Goal: Information Seeking & Learning: Learn about a topic

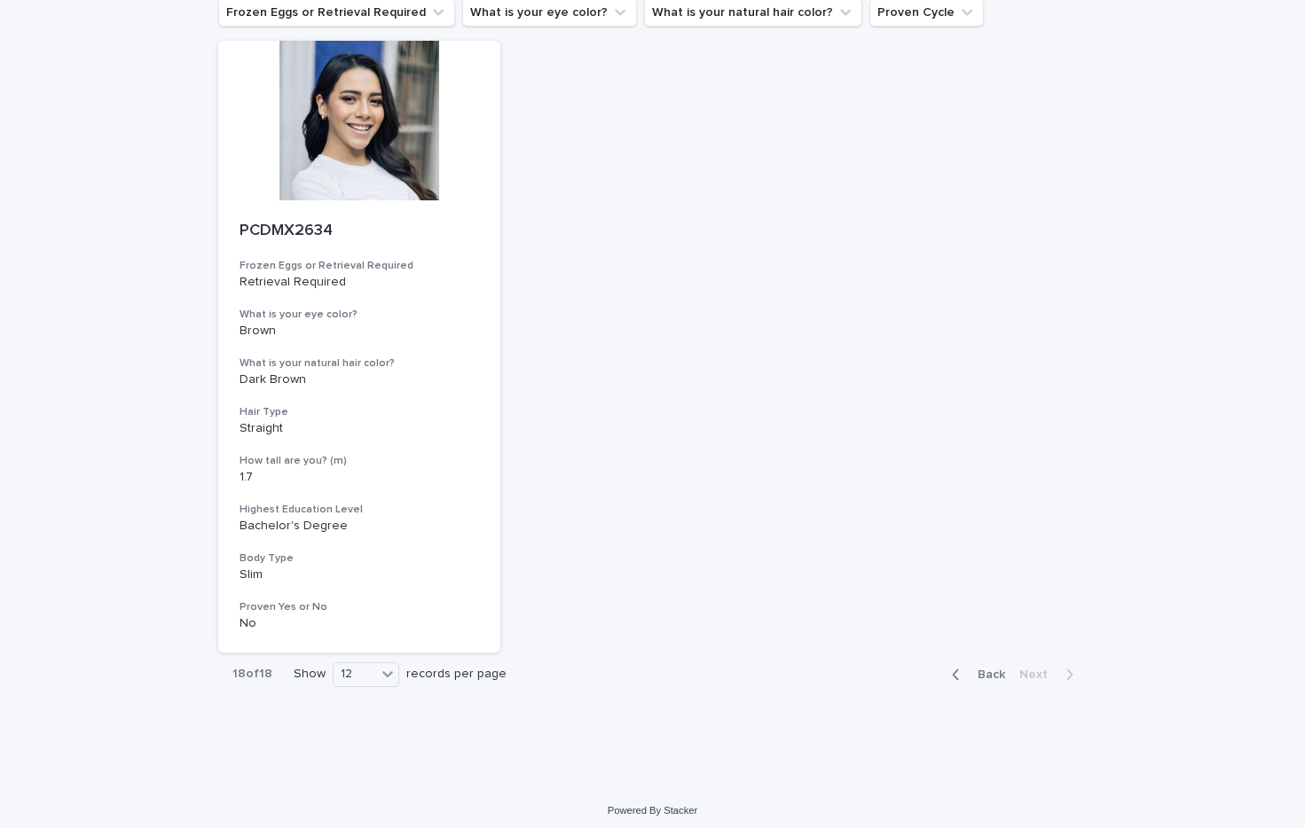
scroll to position [98, 0]
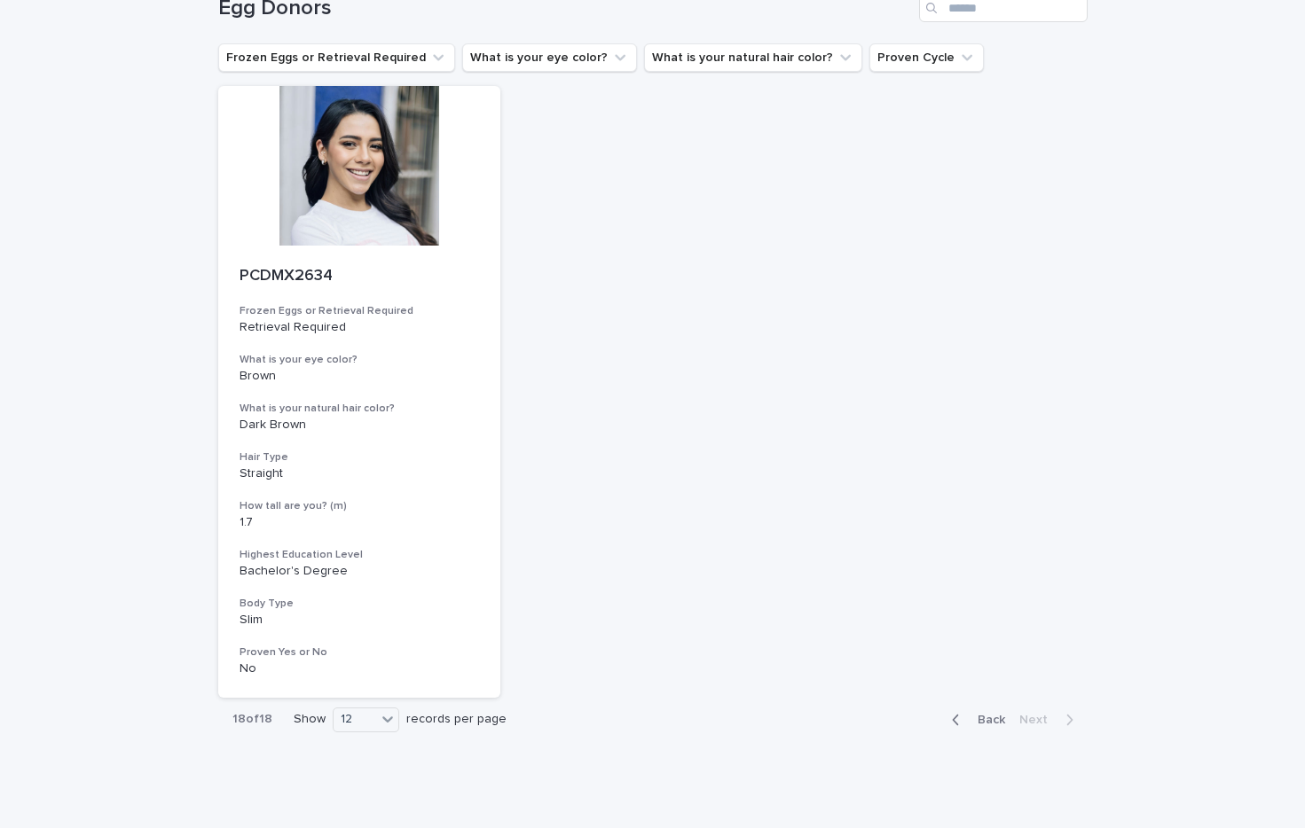
click at [969, 717] on span "Back" at bounding box center [986, 720] width 38 height 12
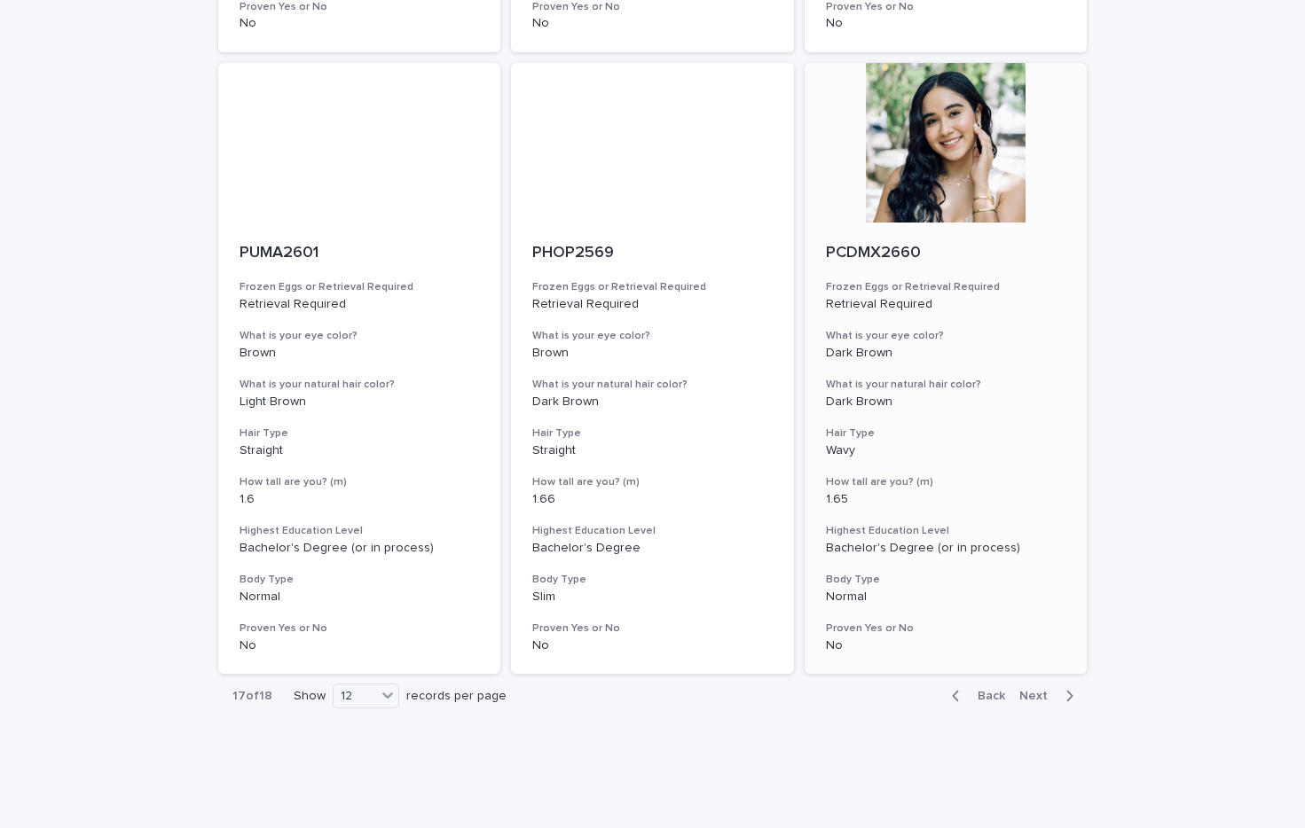
scroll to position [1988, 0]
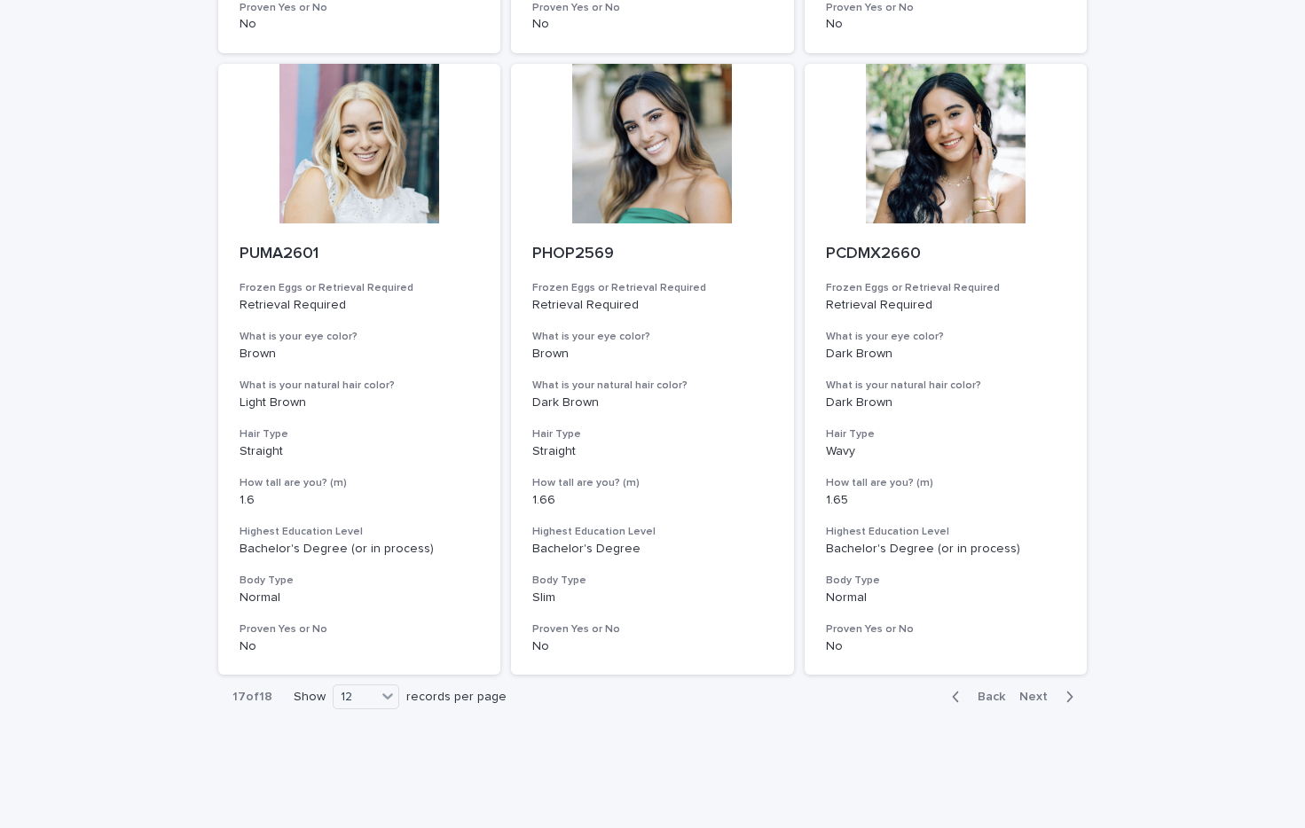
click at [977, 691] on span "Back" at bounding box center [986, 697] width 38 height 12
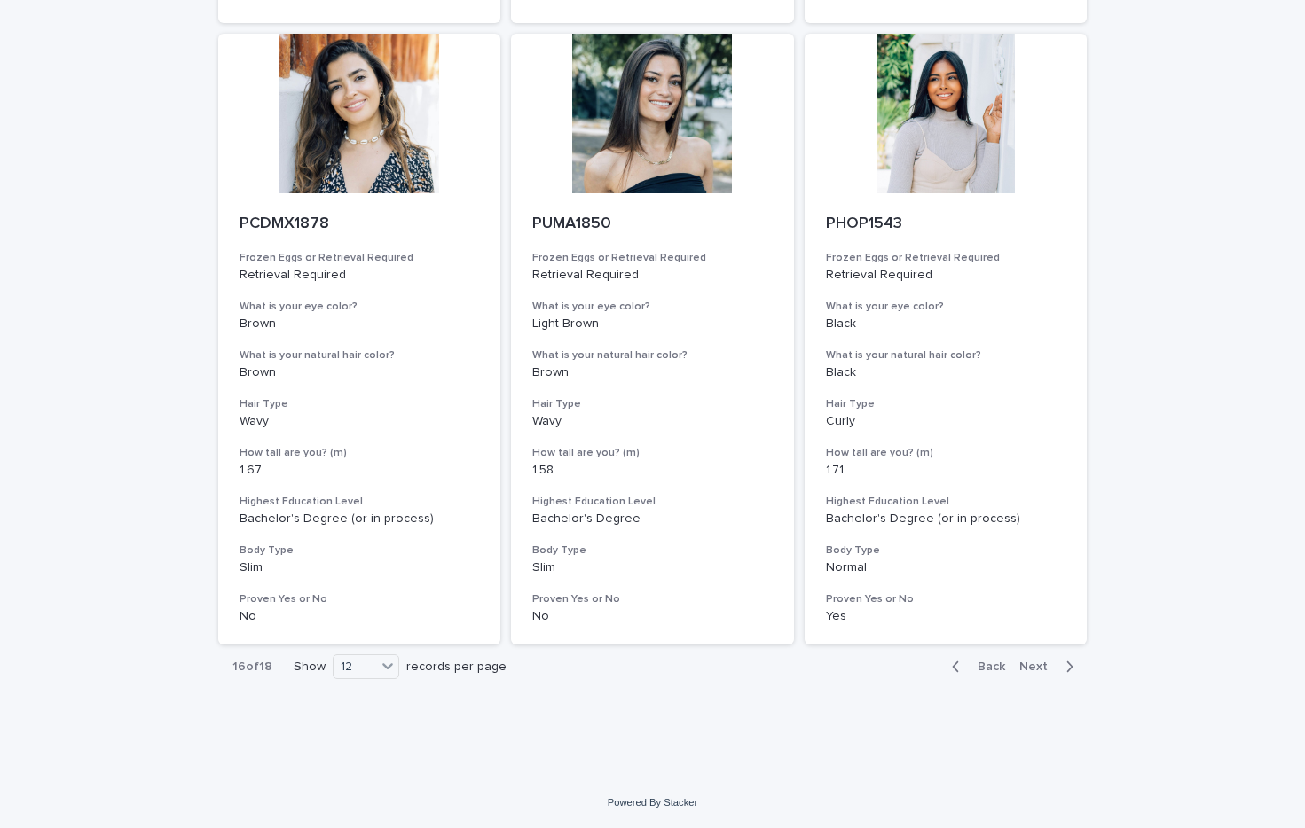
scroll to position [1988, 0]
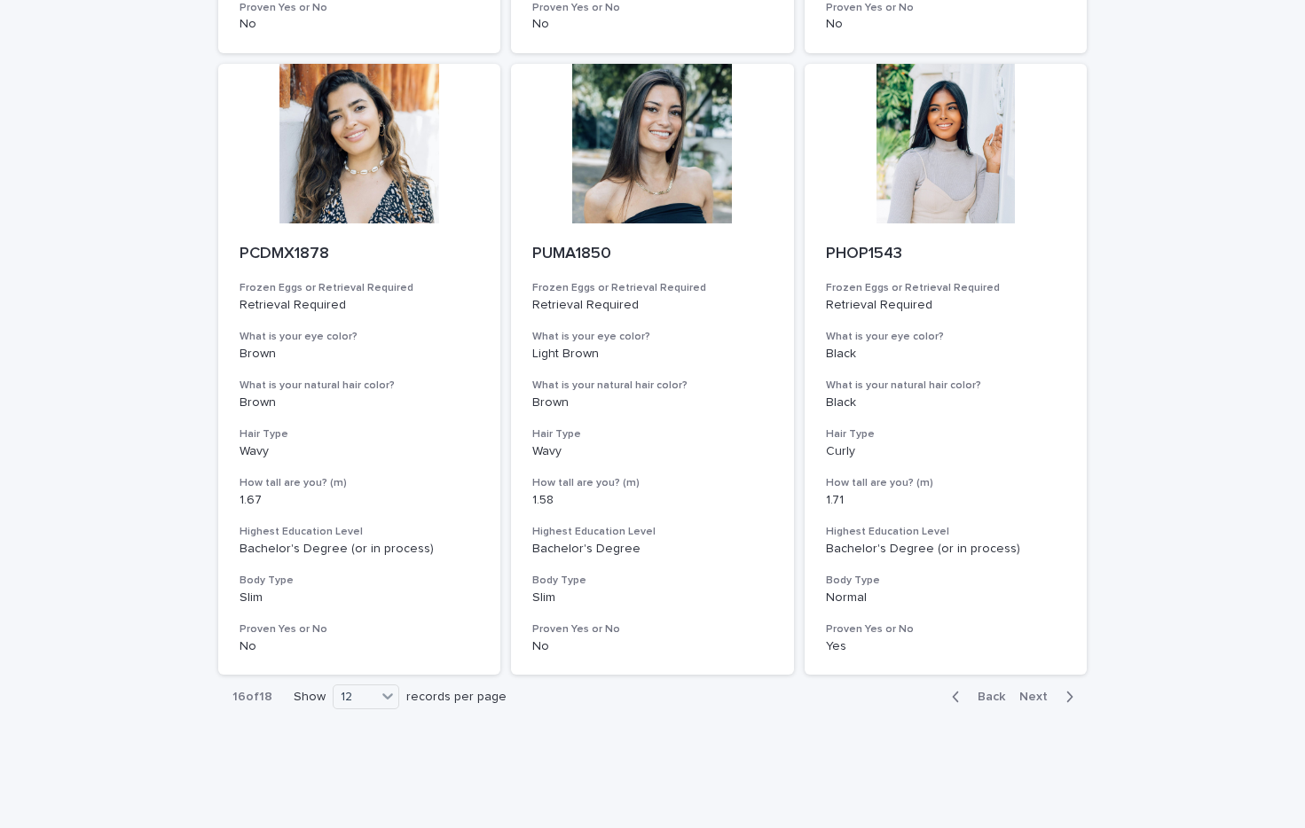
click at [984, 691] on span "Back" at bounding box center [986, 697] width 38 height 12
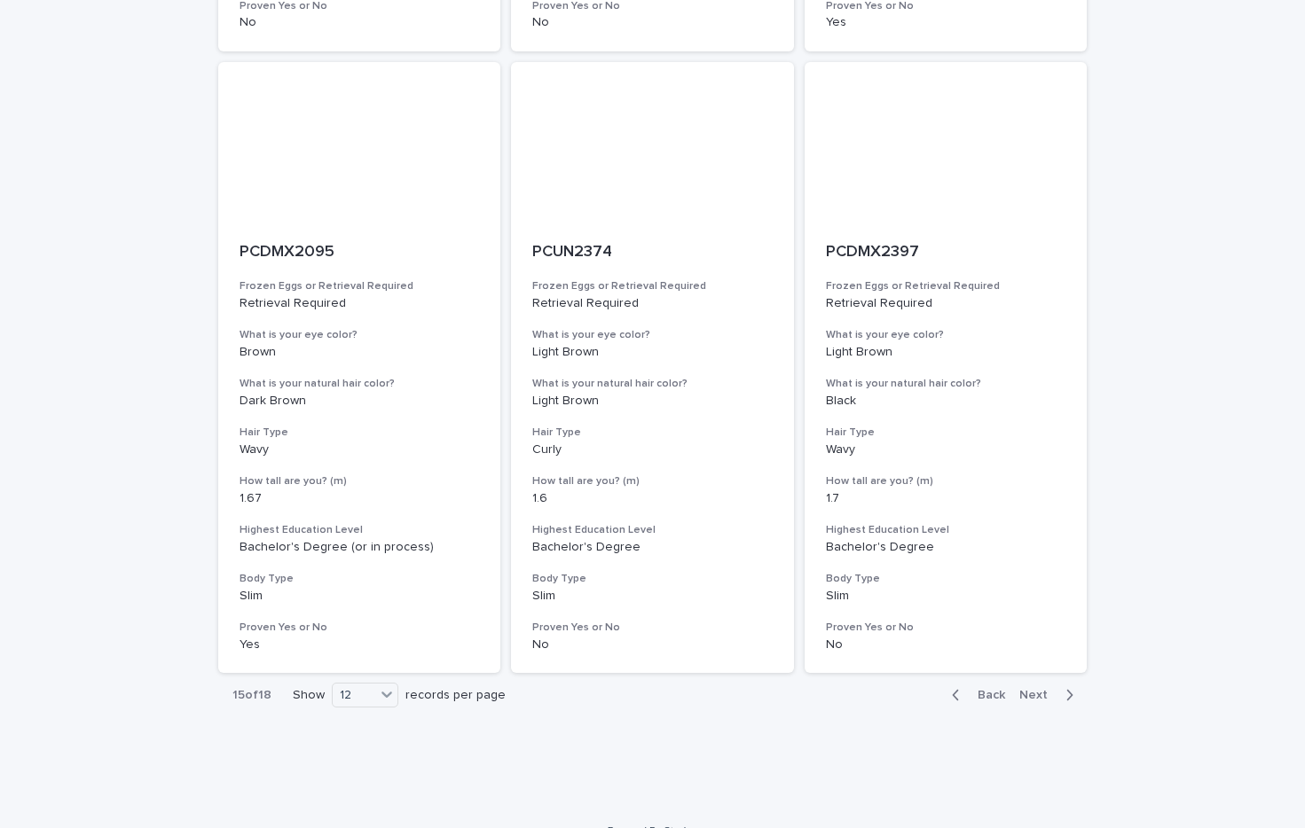
scroll to position [1988, 0]
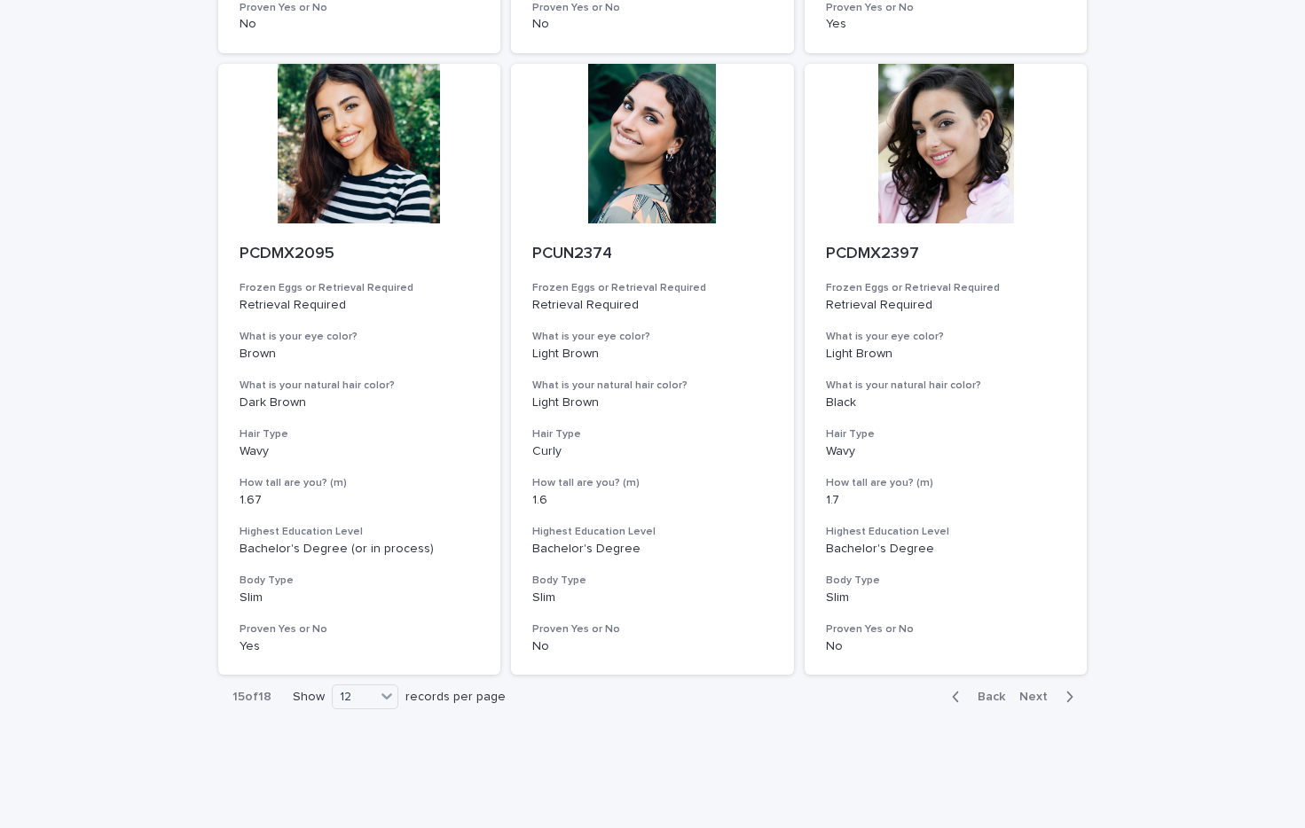
click at [980, 691] on span "Back" at bounding box center [986, 697] width 38 height 12
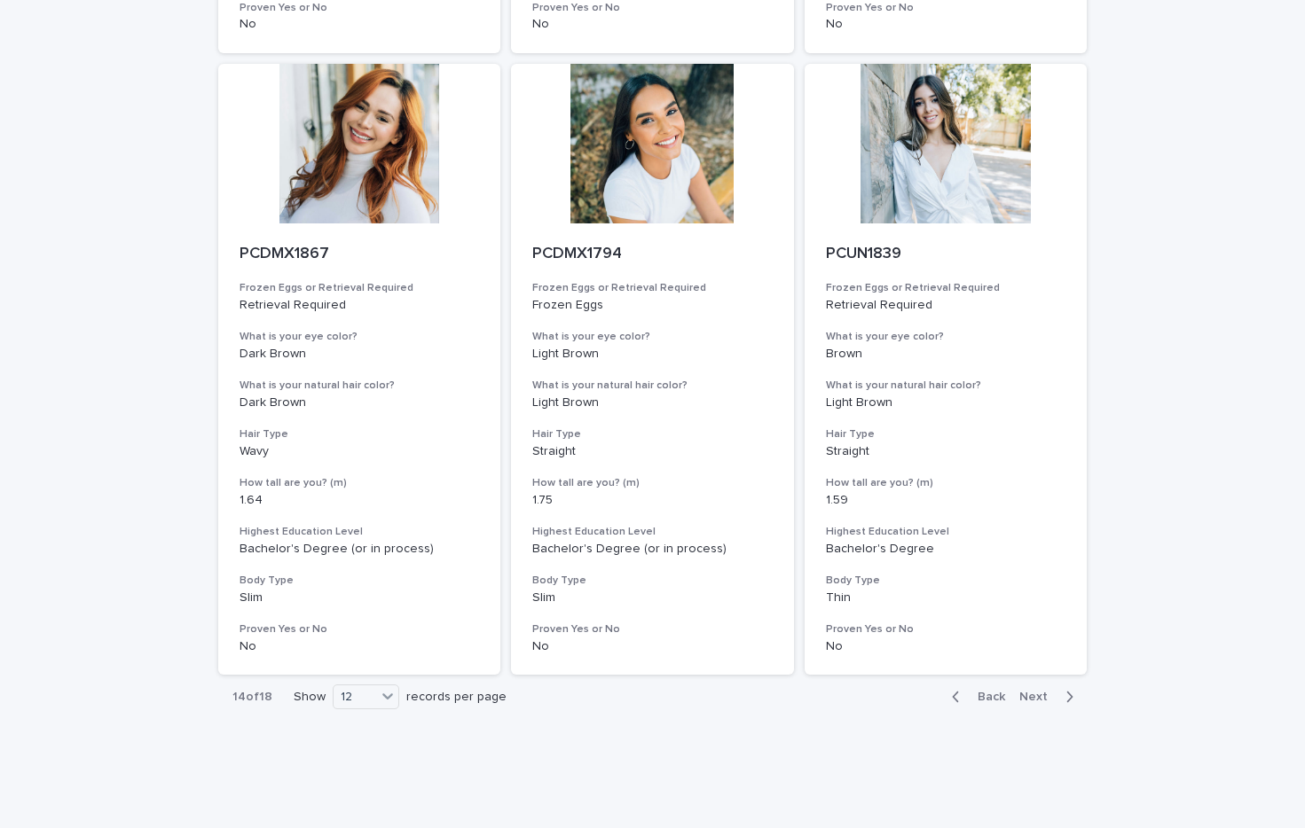
click at [980, 691] on span "Back" at bounding box center [986, 697] width 38 height 12
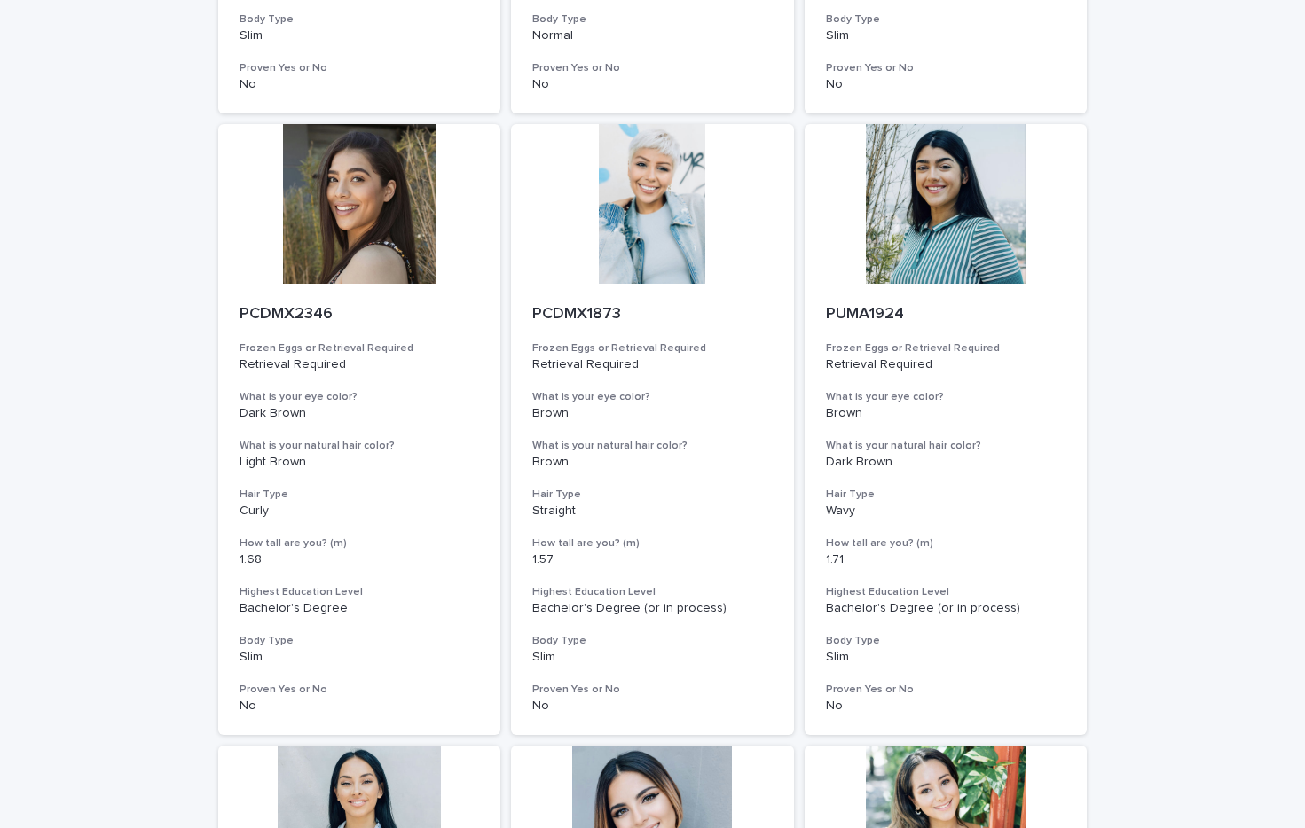
scroll to position [666, 0]
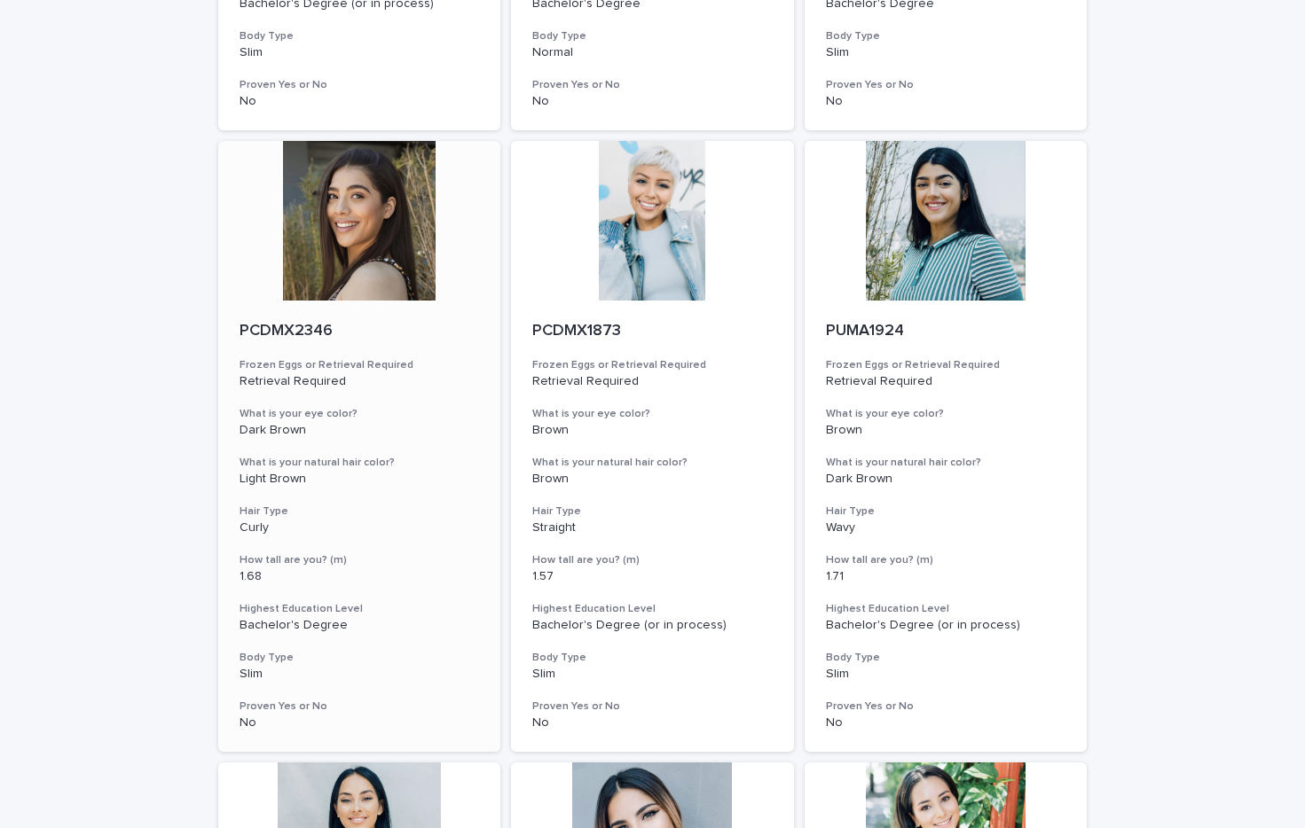
click at [399, 272] on div at bounding box center [359, 221] width 283 height 160
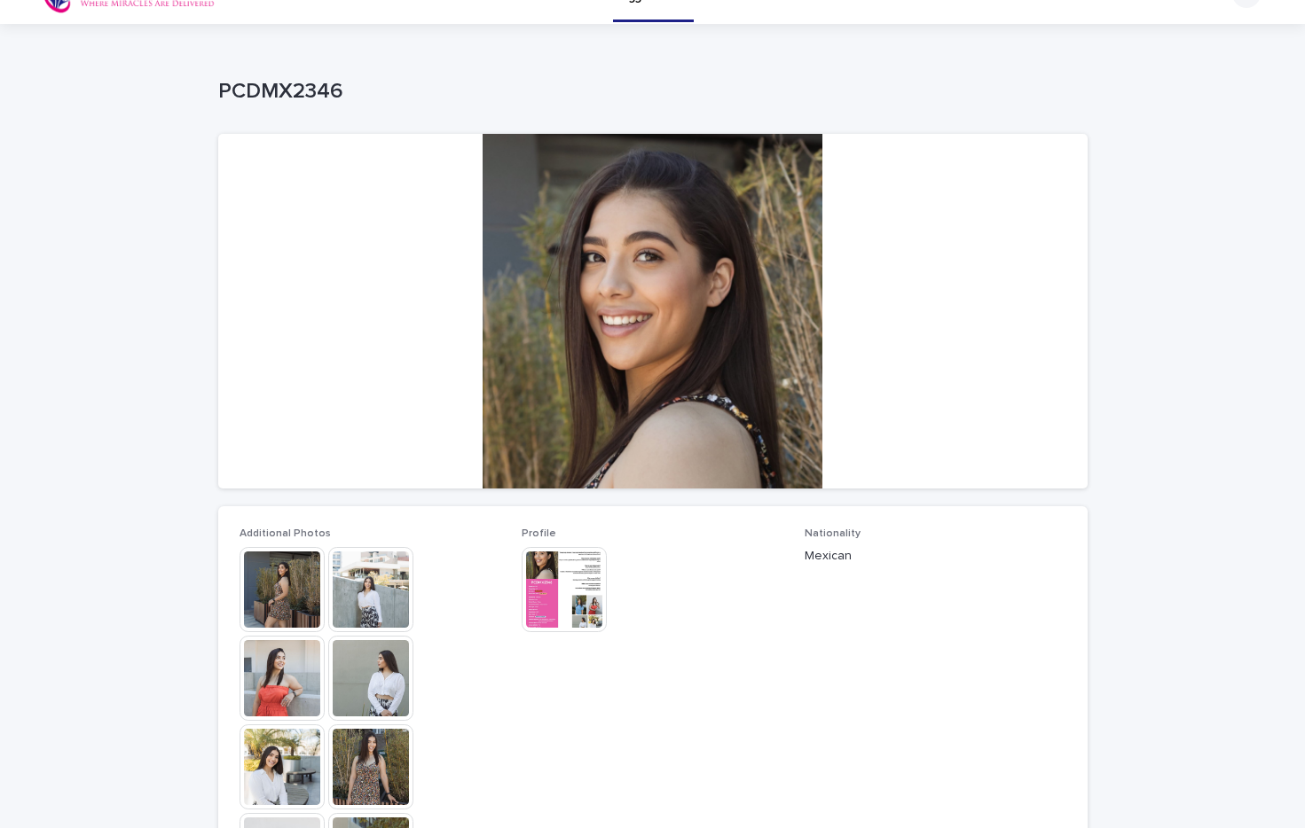
scroll to position [63, 0]
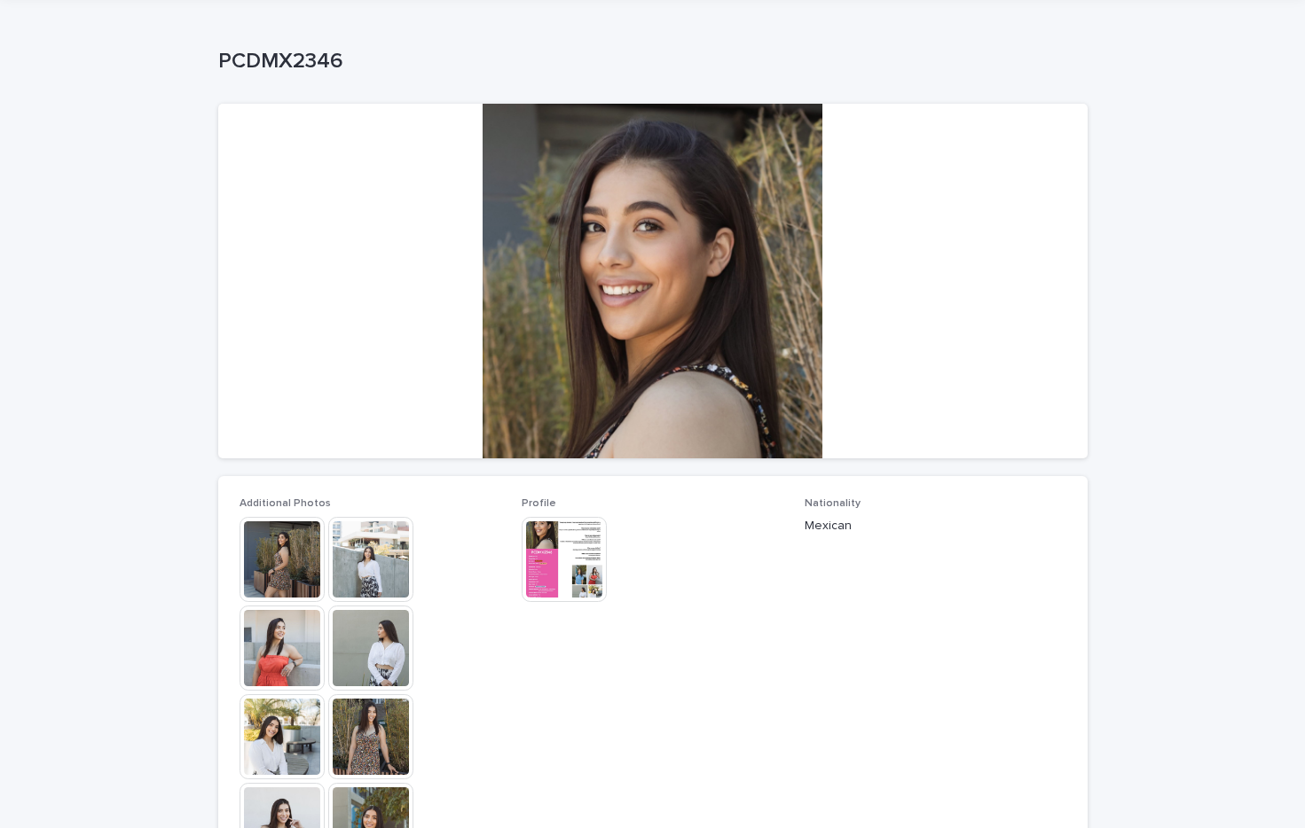
click at [303, 544] on img at bounding box center [281, 559] width 85 height 85
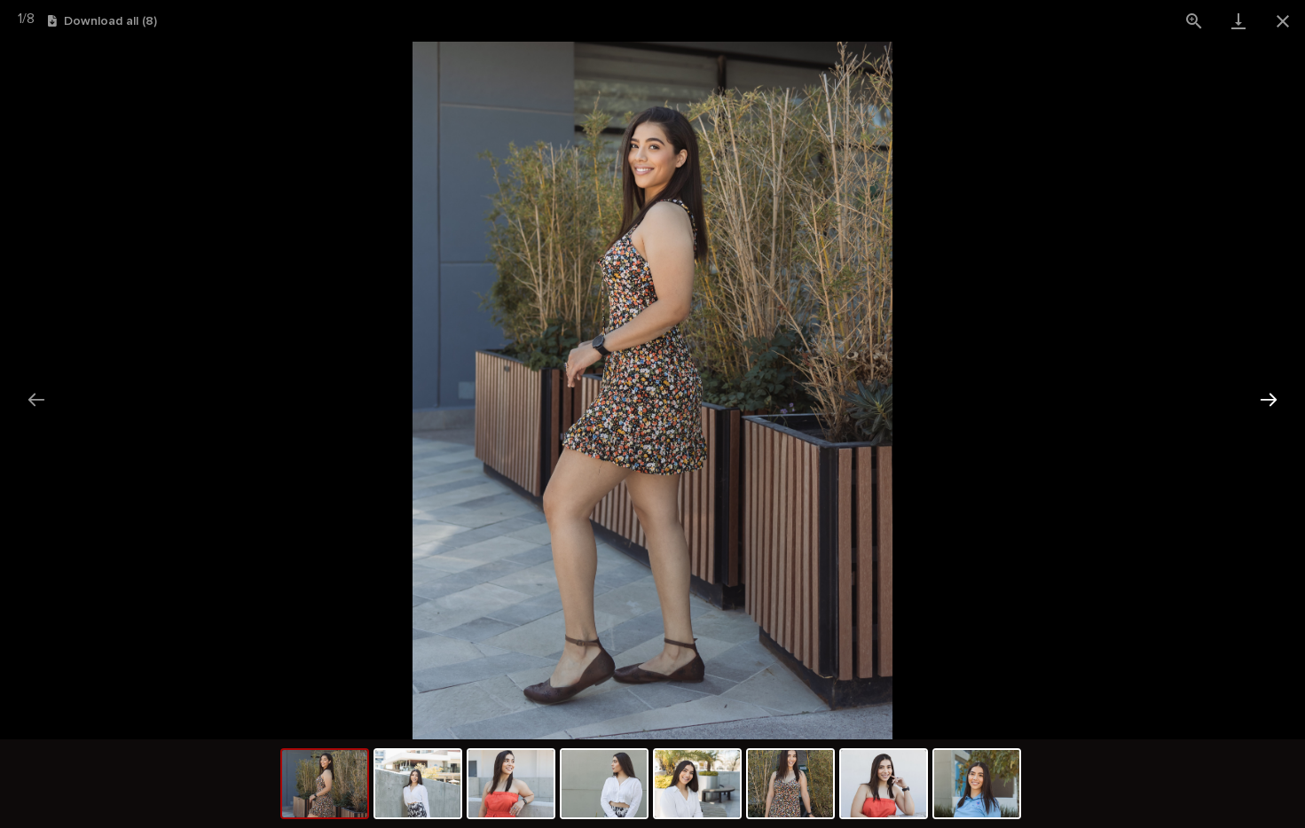
click at [1262, 400] on button "Next slide" at bounding box center [1268, 399] width 37 height 35
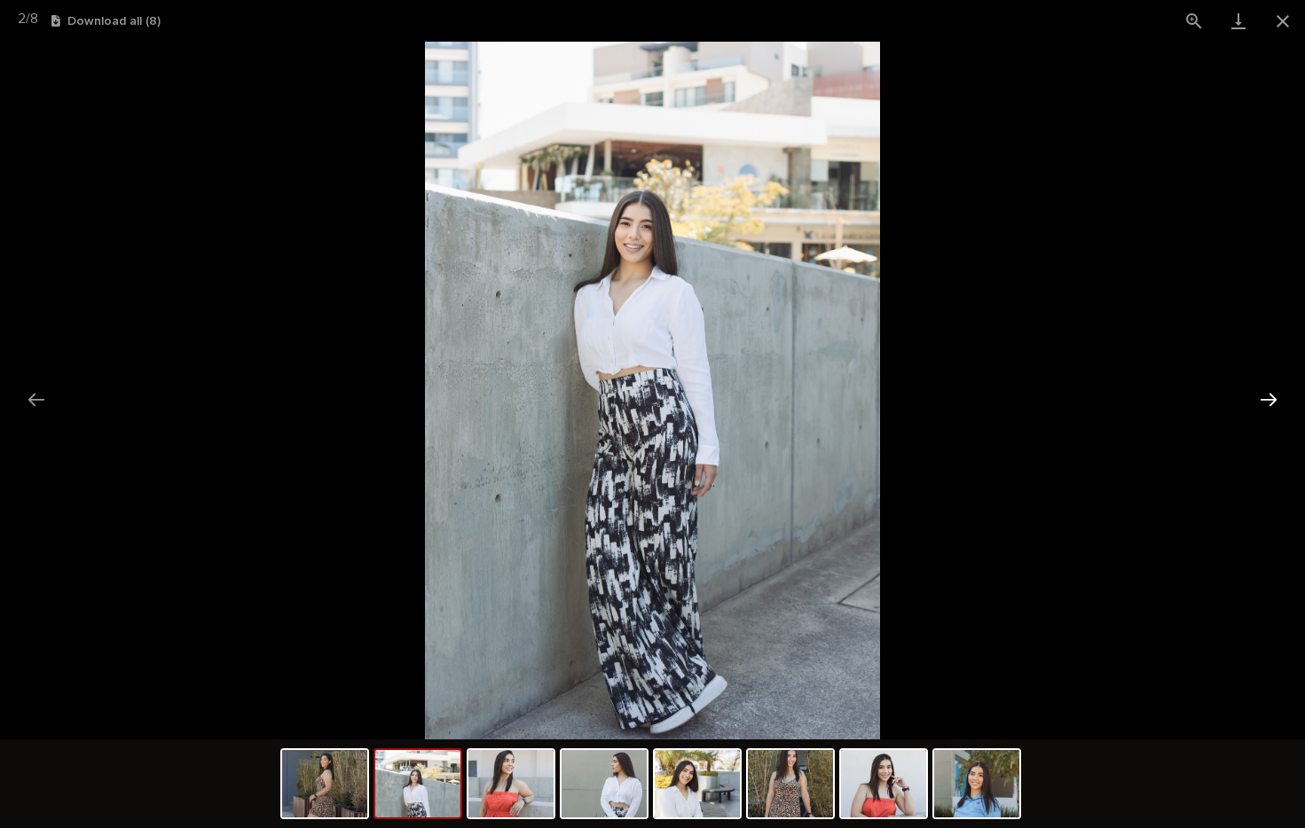
click at [1262, 400] on button "Next slide" at bounding box center [1268, 399] width 37 height 35
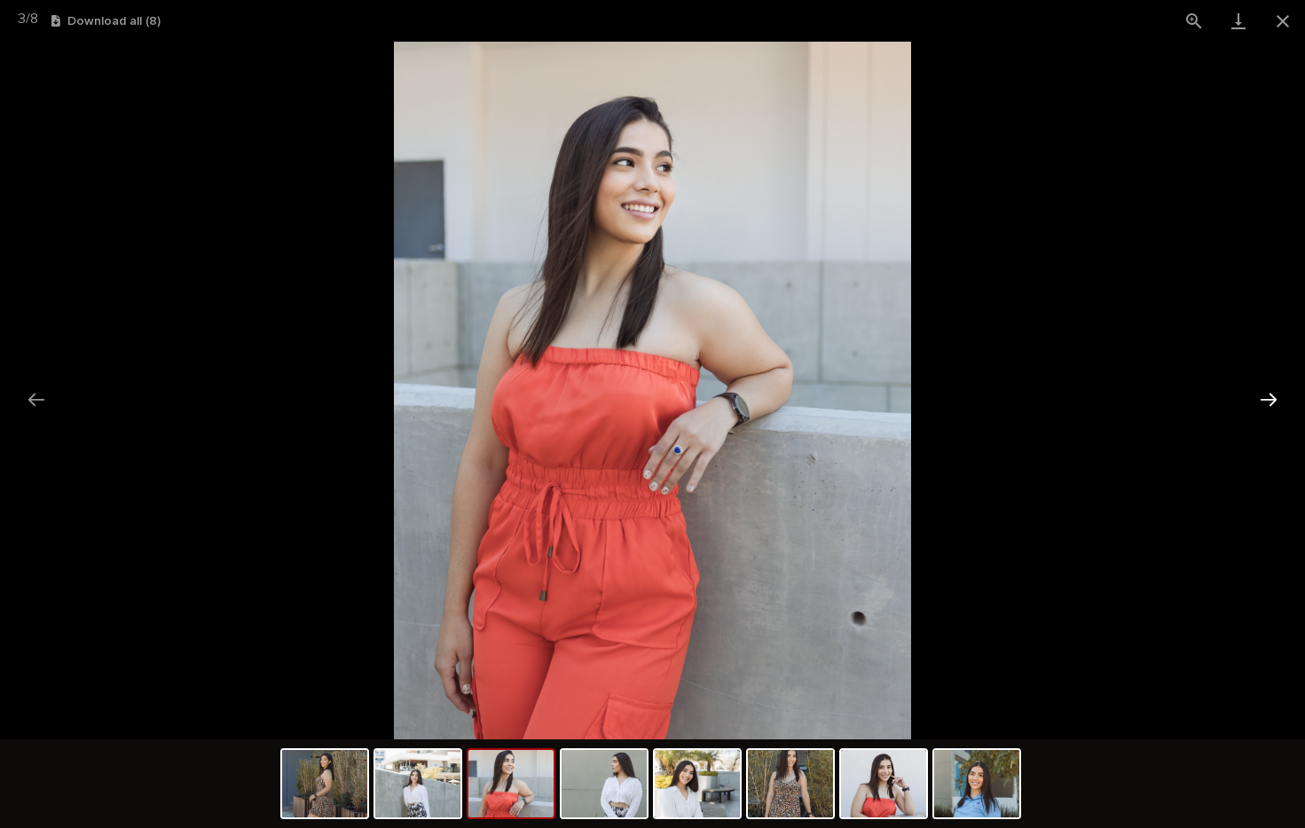
click at [1262, 400] on button "Next slide" at bounding box center [1268, 399] width 37 height 35
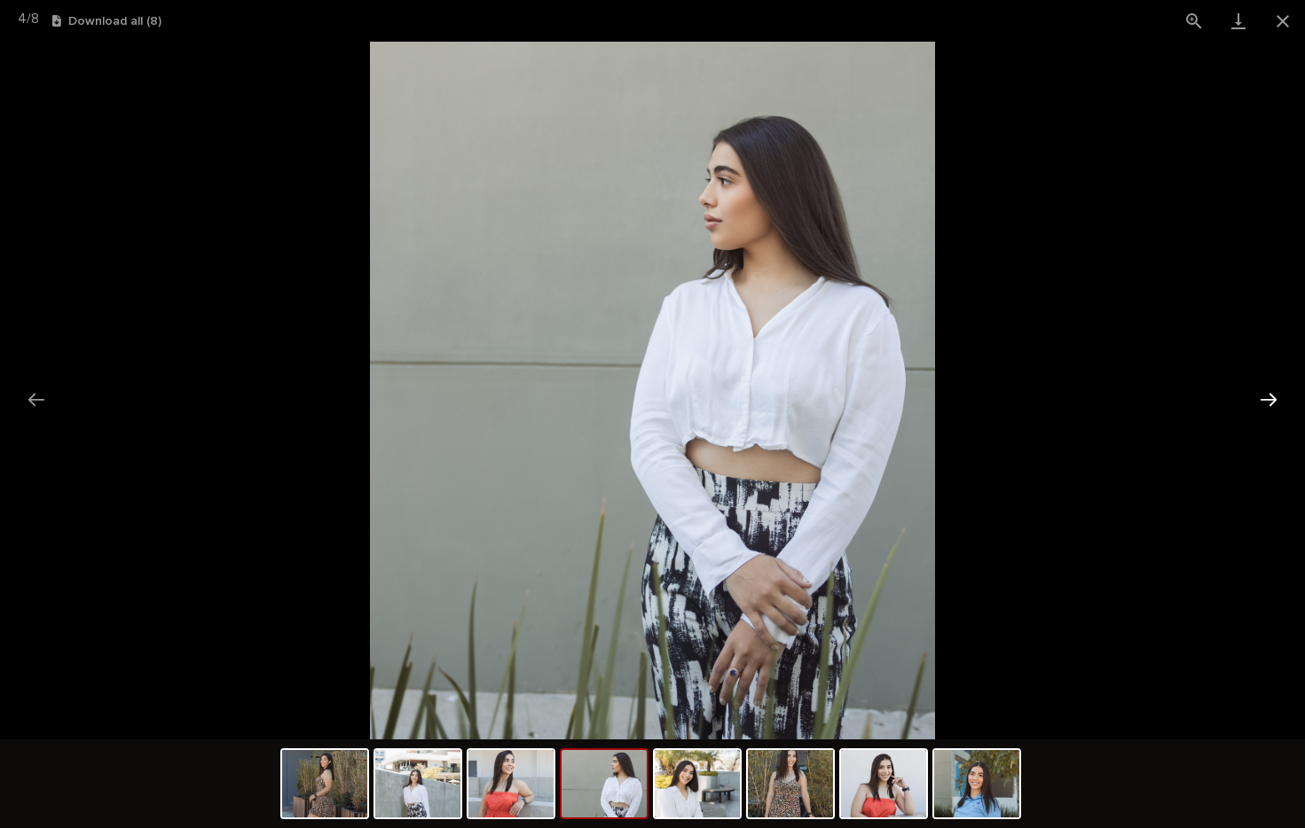
click at [1262, 400] on button "Next slide" at bounding box center [1268, 399] width 37 height 35
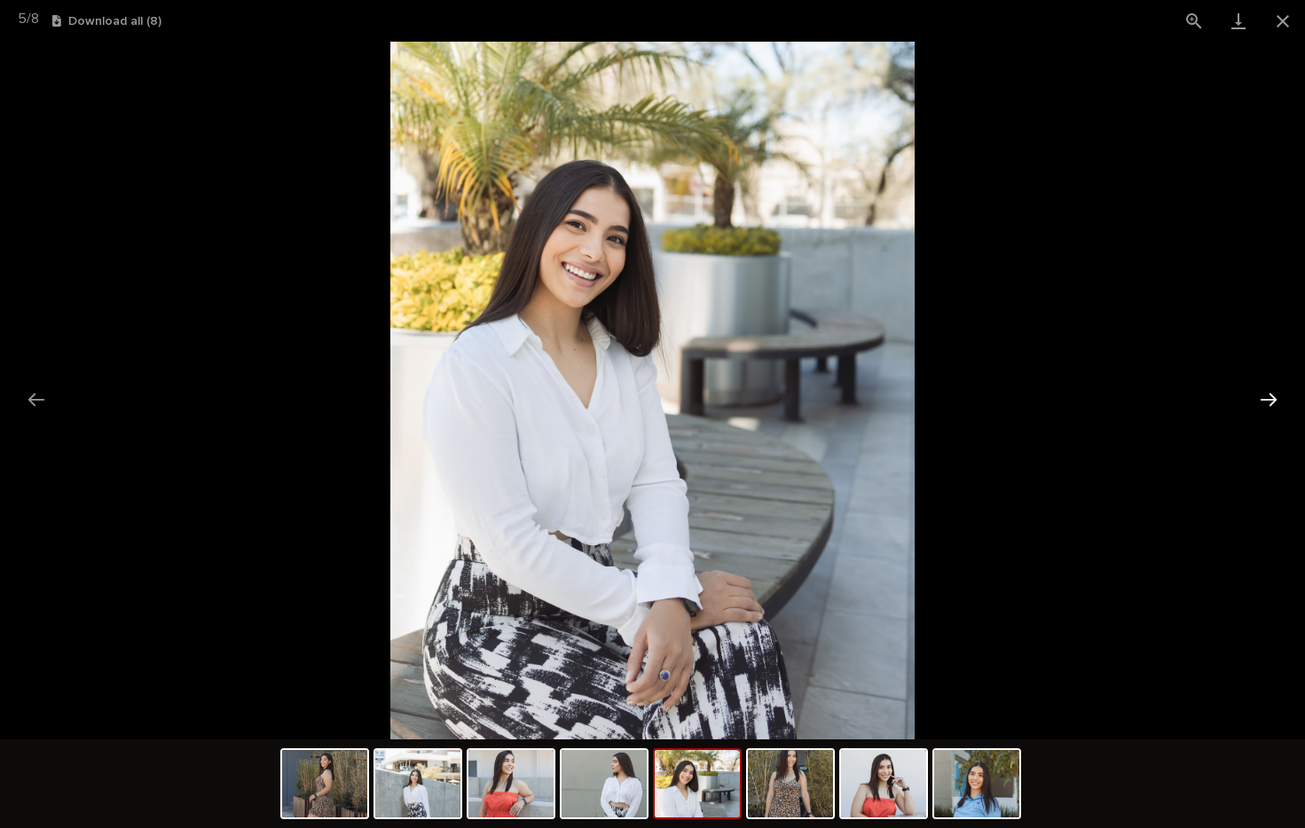
click at [1262, 400] on button "Next slide" at bounding box center [1268, 399] width 37 height 35
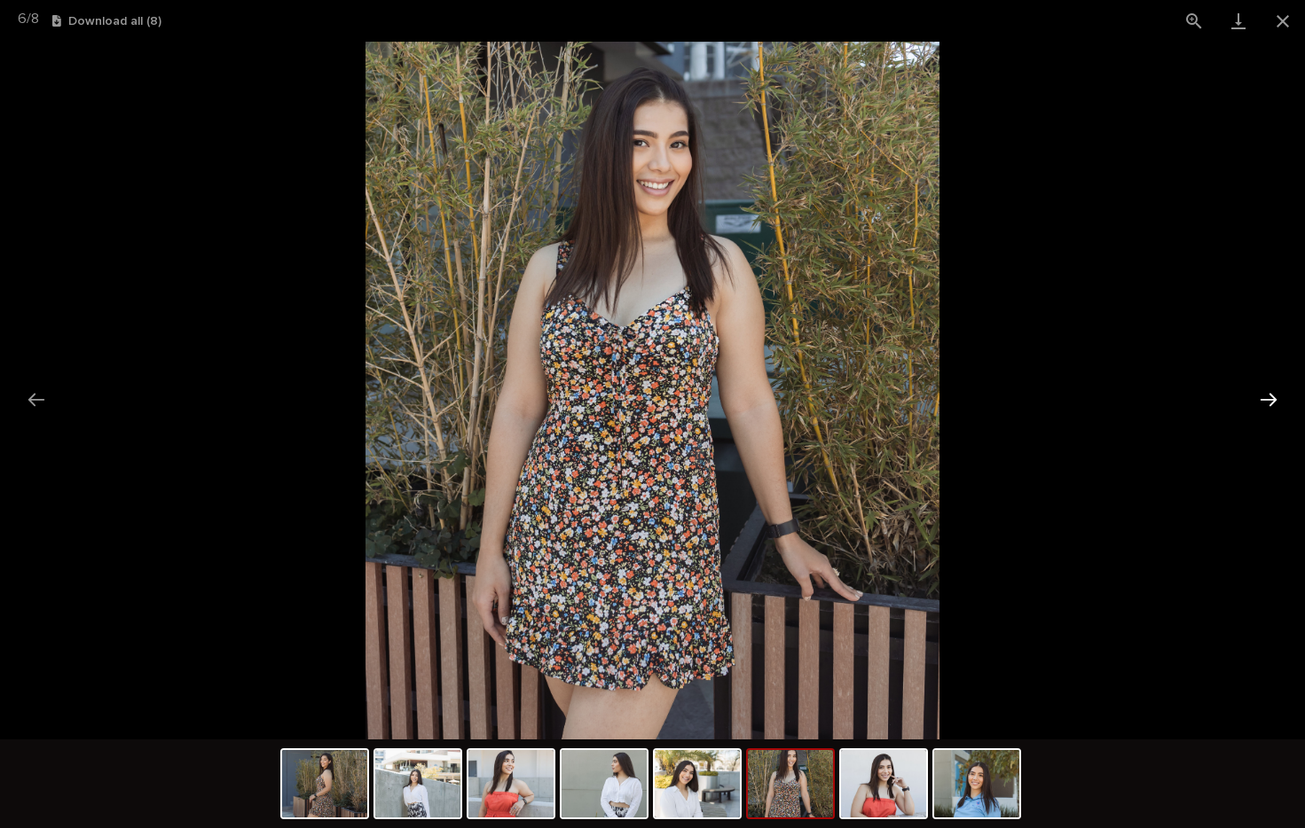
click at [1262, 400] on button "Next slide" at bounding box center [1268, 399] width 37 height 35
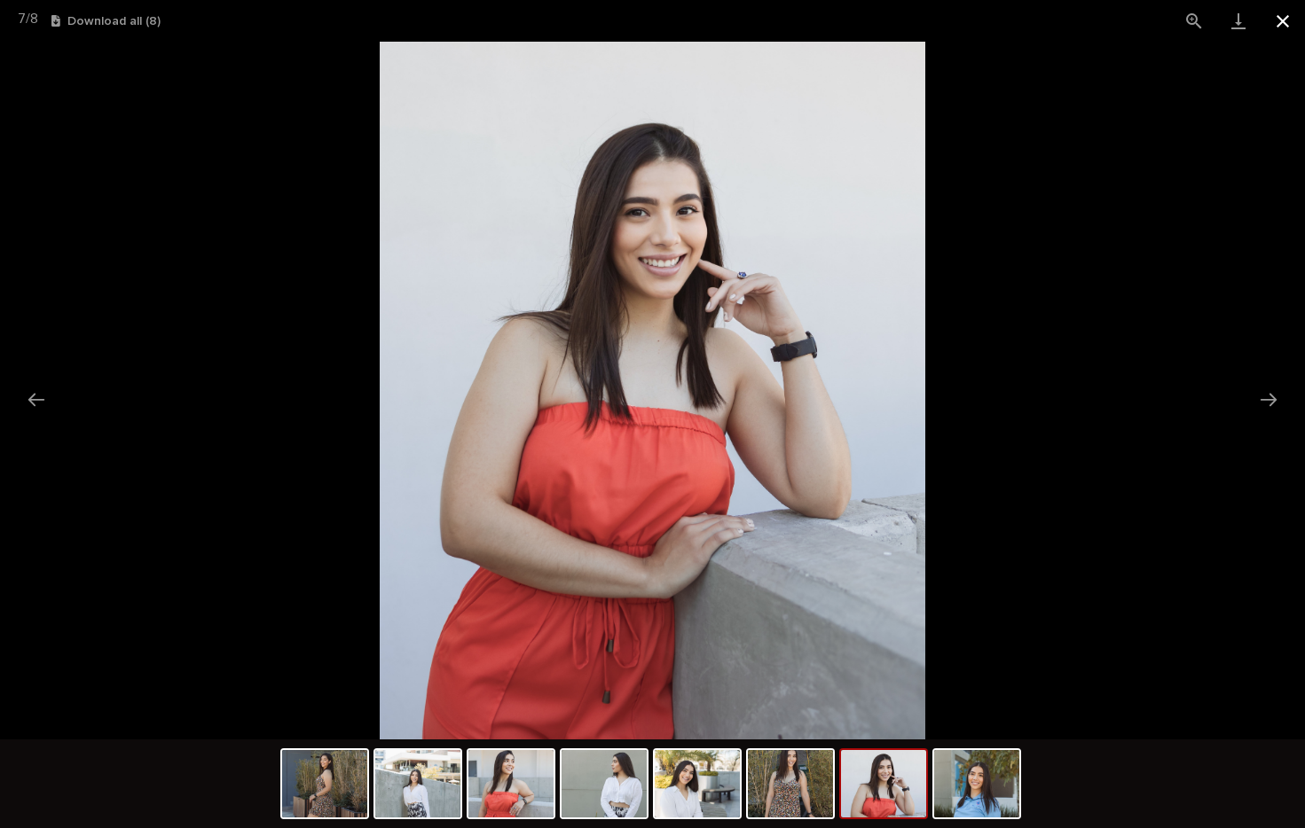
click at [1272, 16] on button "Close gallery" at bounding box center [1282, 21] width 44 height 42
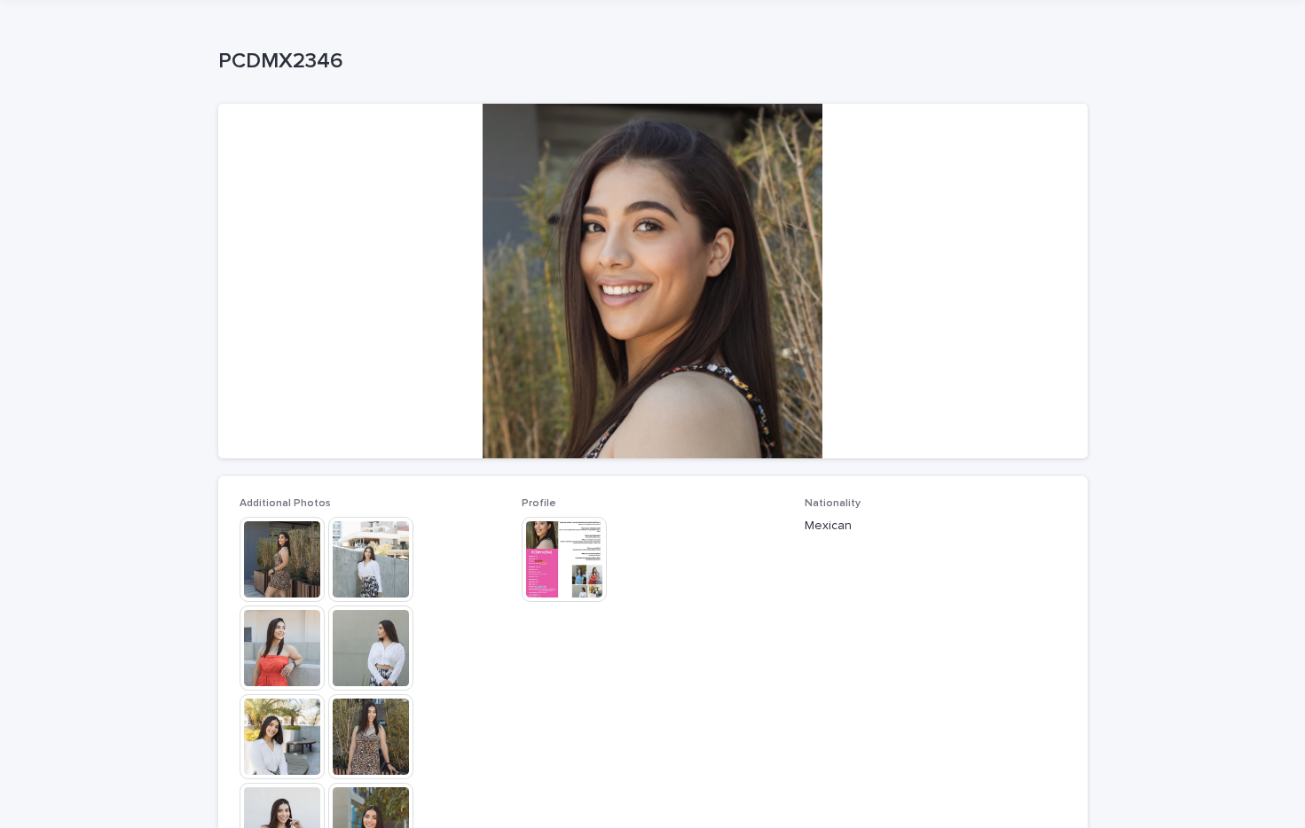
click at [571, 550] on img at bounding box center [564, 559] width 85 height 85
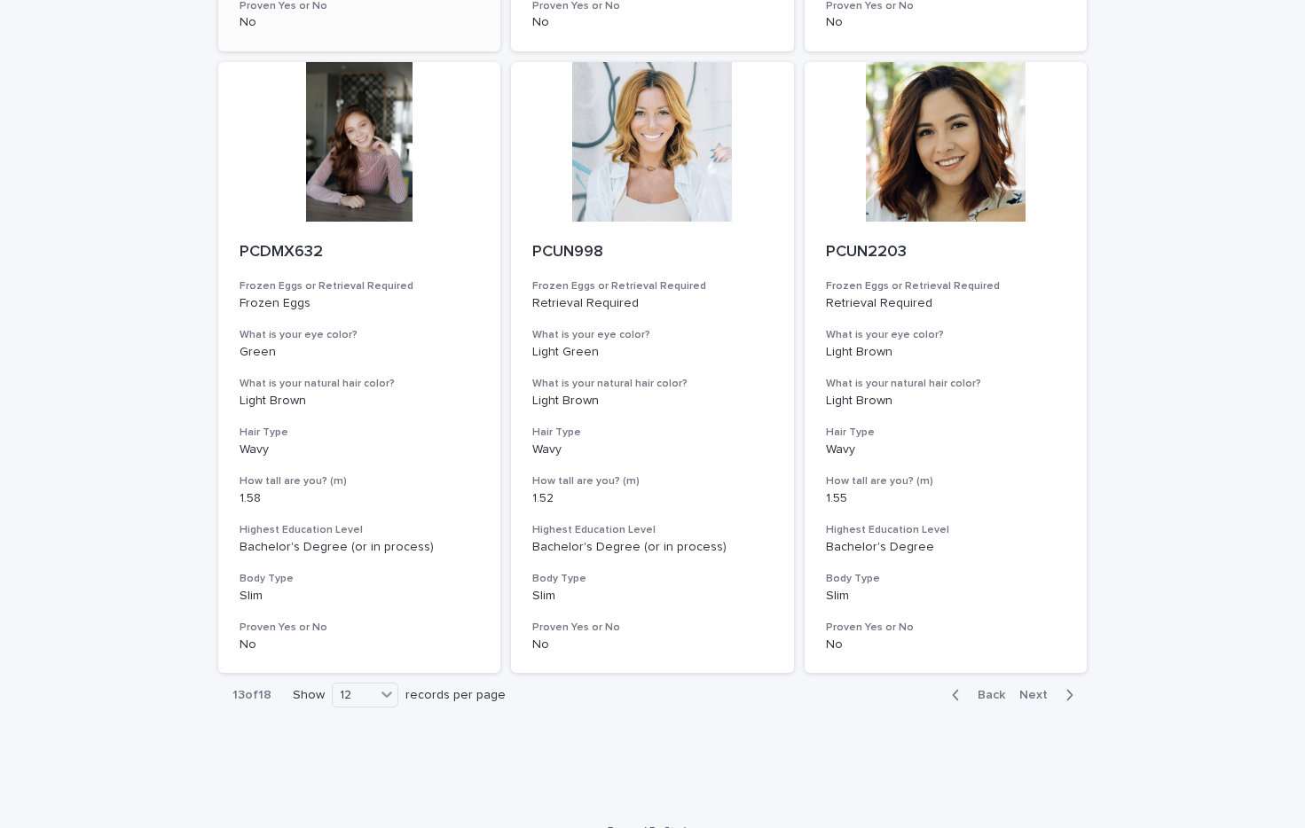
scroll to position [1988, 0]
click at [1039, 691] on span "Next" at bounding box center [1038, 697] width 39 height 12
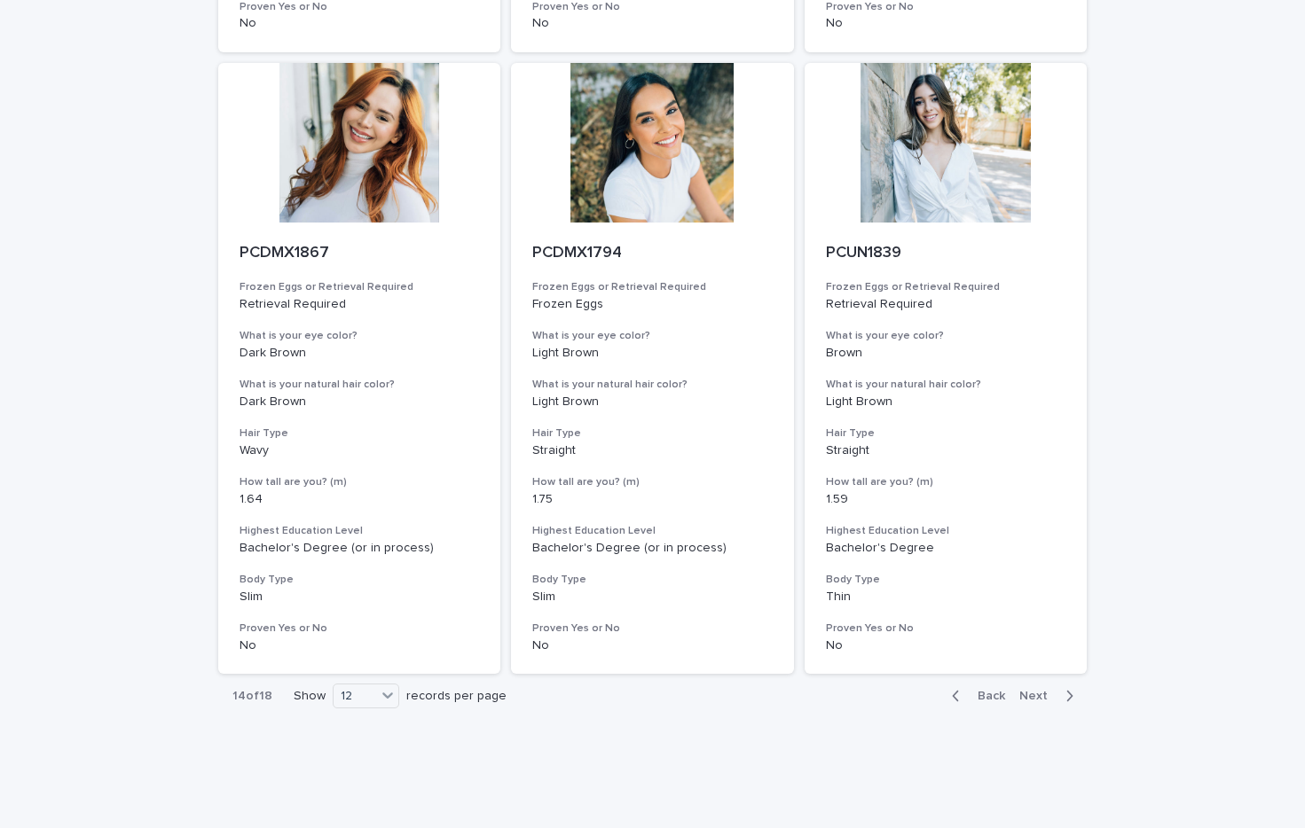
scroll to position [1988, 0]
click at [1040, 675] on div "Back Next" at bounding box center [1013, 697] width 150 height 44
click at [1042, 691] on span "Next" at bounding box center [1038, 697] width 39 height 12
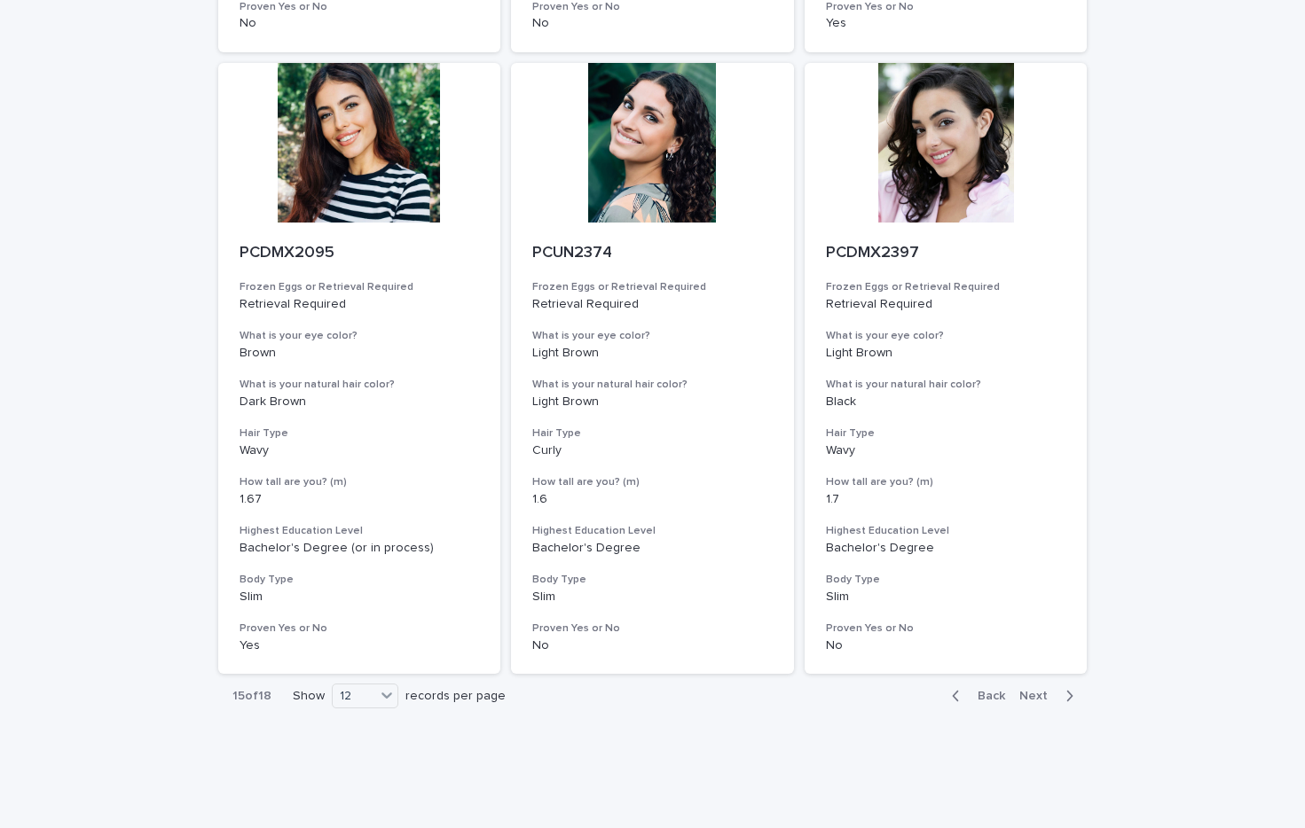
scroll to position [1988, 0]
click at [991, 691] on span "Back" at bounding box center [986, 697] width 38 height 12
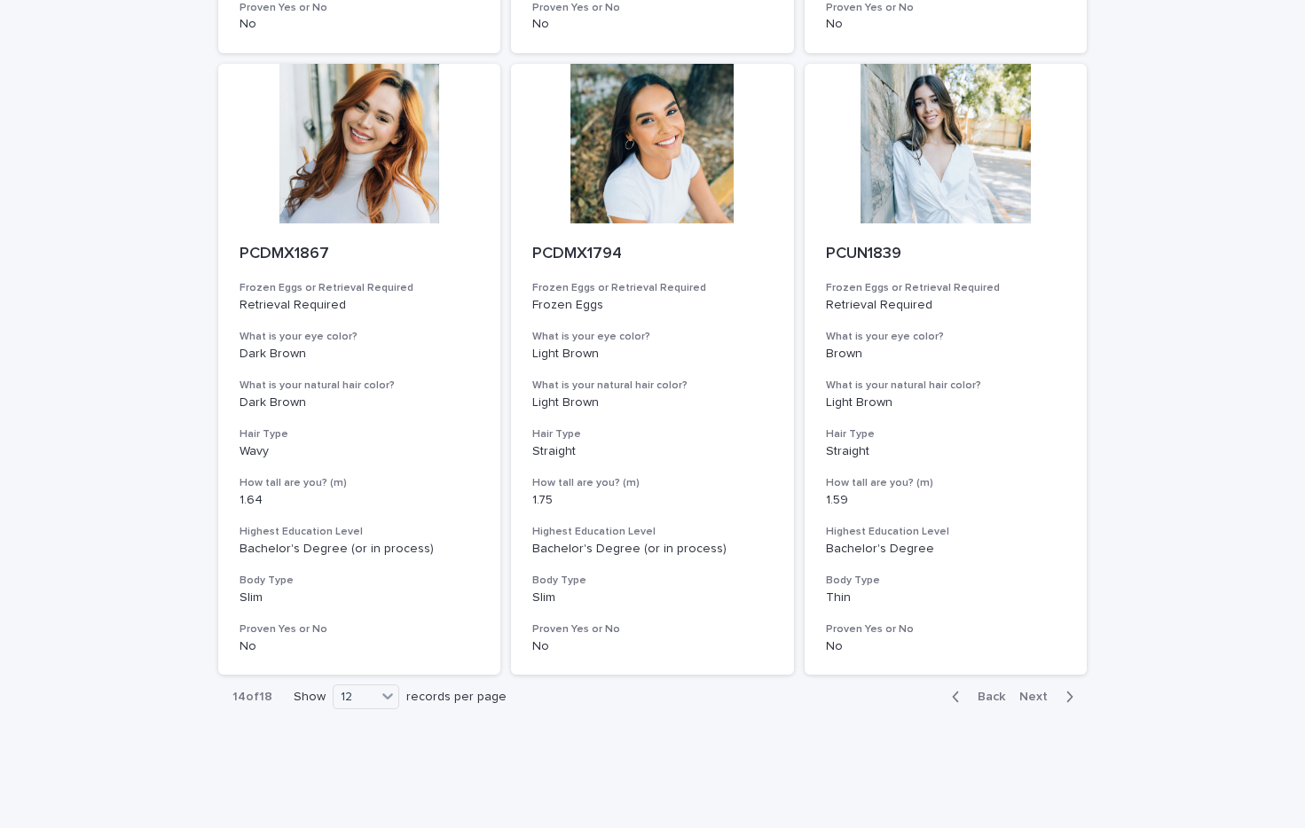
click at [991, 691] on span "Back" at bounding box center [986, 697] width 38 height 12
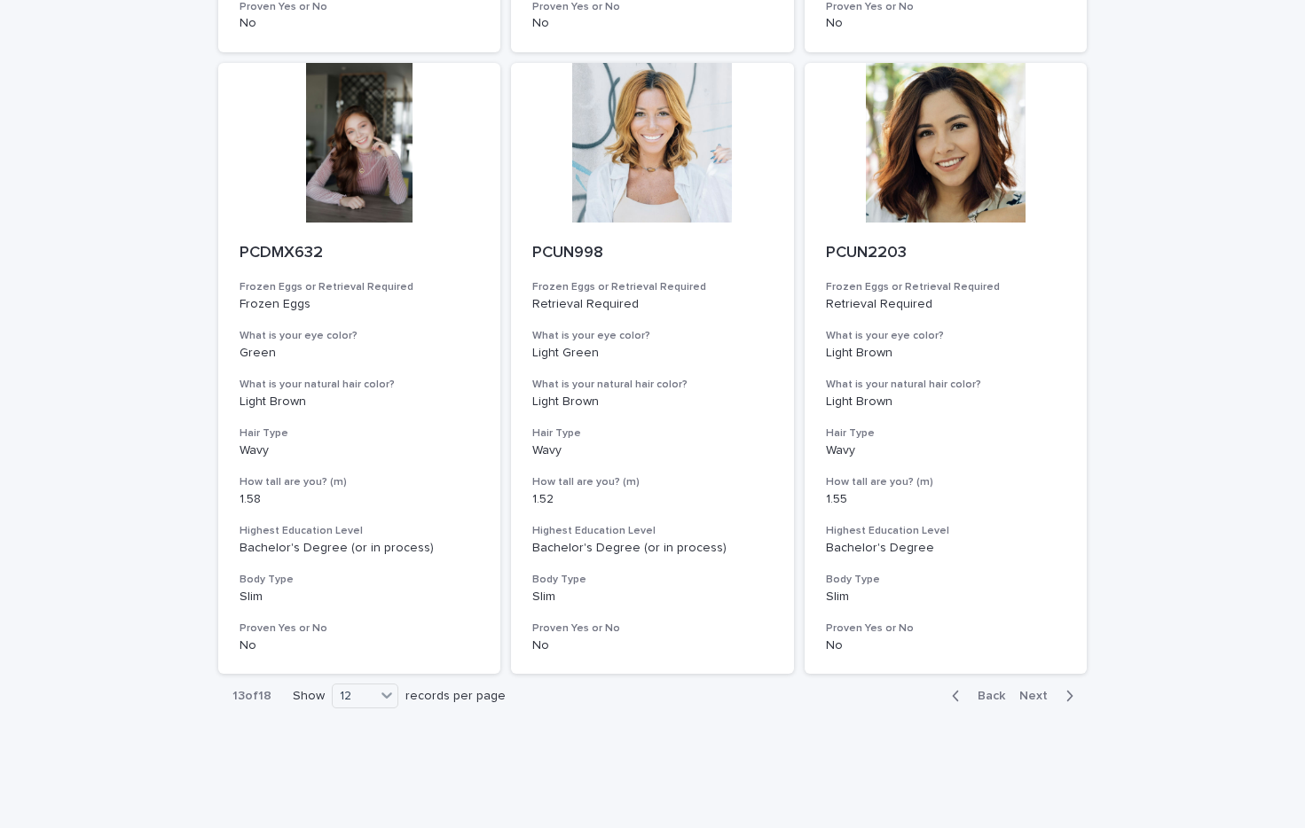
scroll to position [1988, 0]
click at [983, 691] on span "Back" at bounding box center [986, 697] width 38 height 12
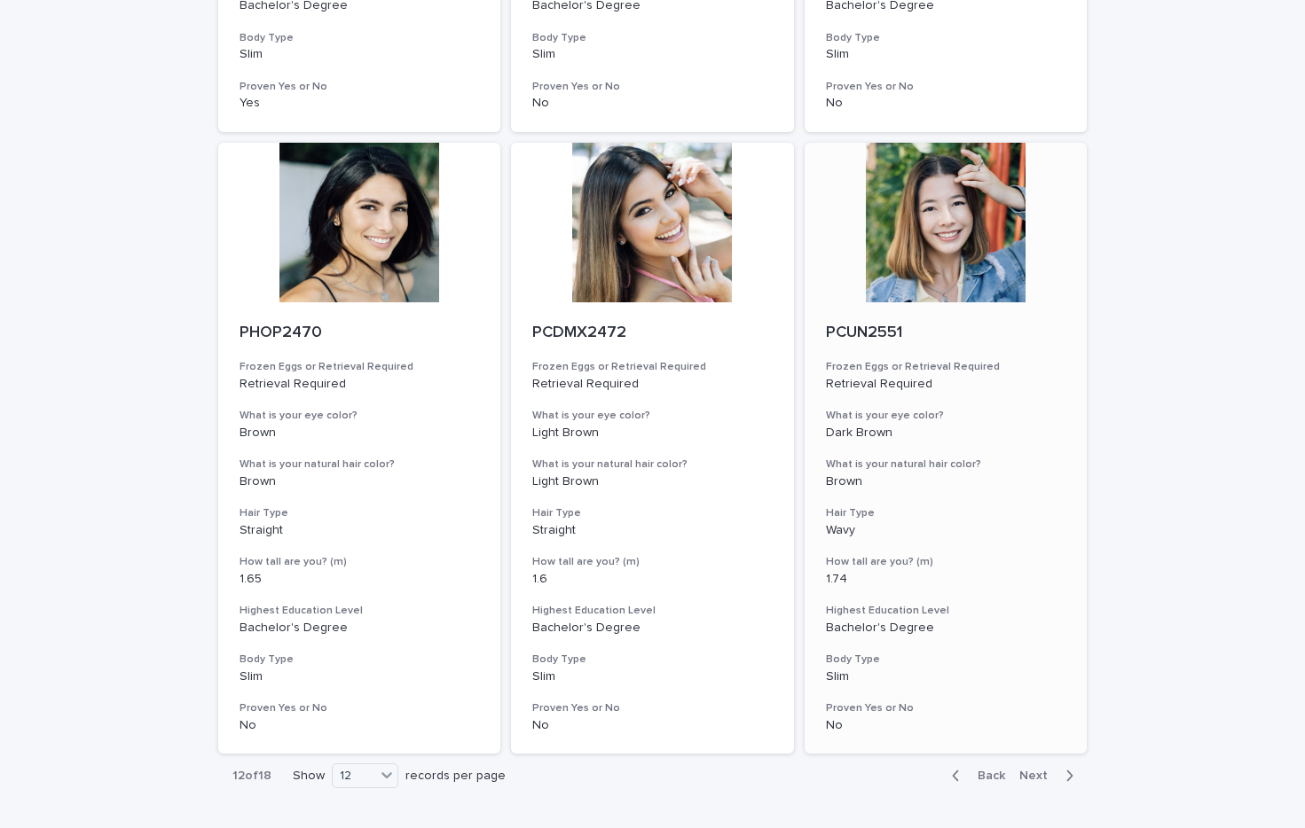
scroll to position [1911, 0]
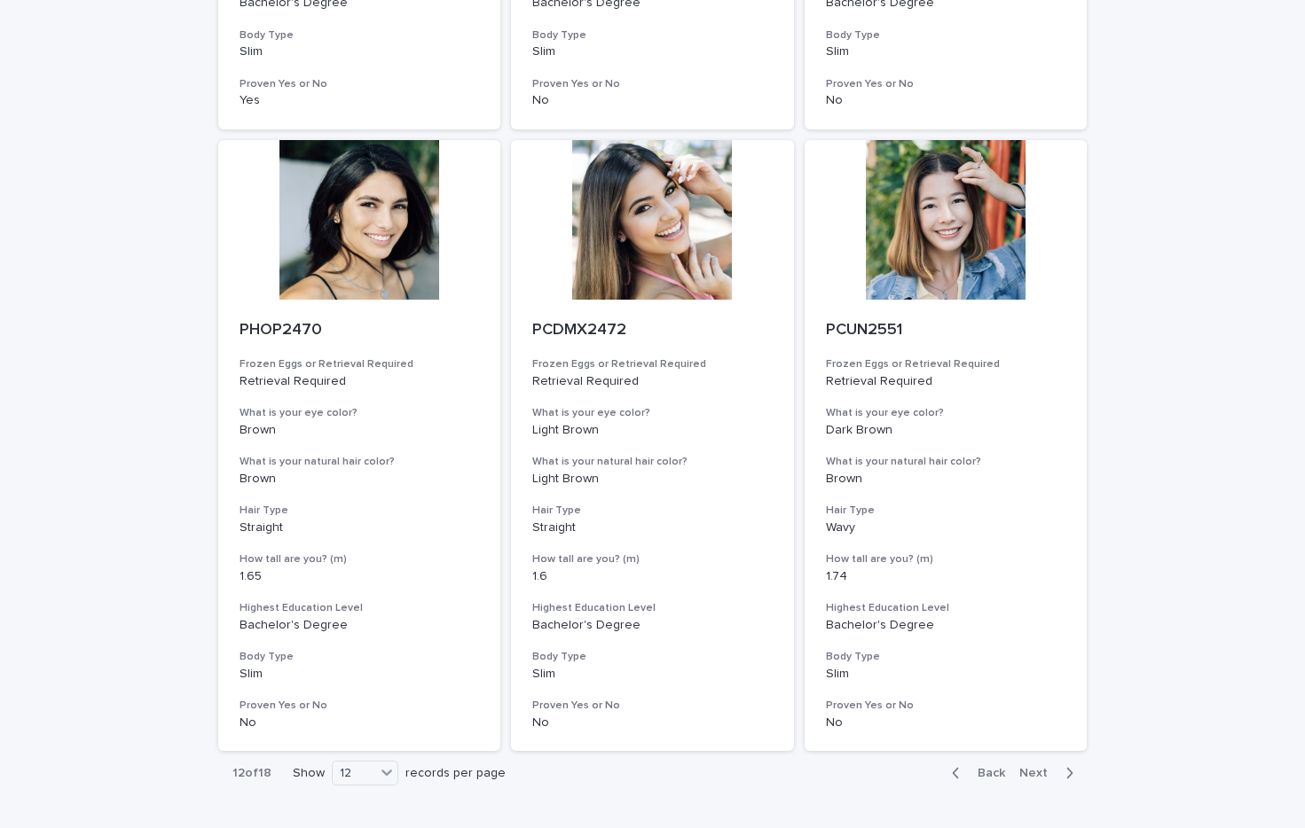
click at [981, 767] on span "Back" at bounding box center [986, 773] width 38 height 12
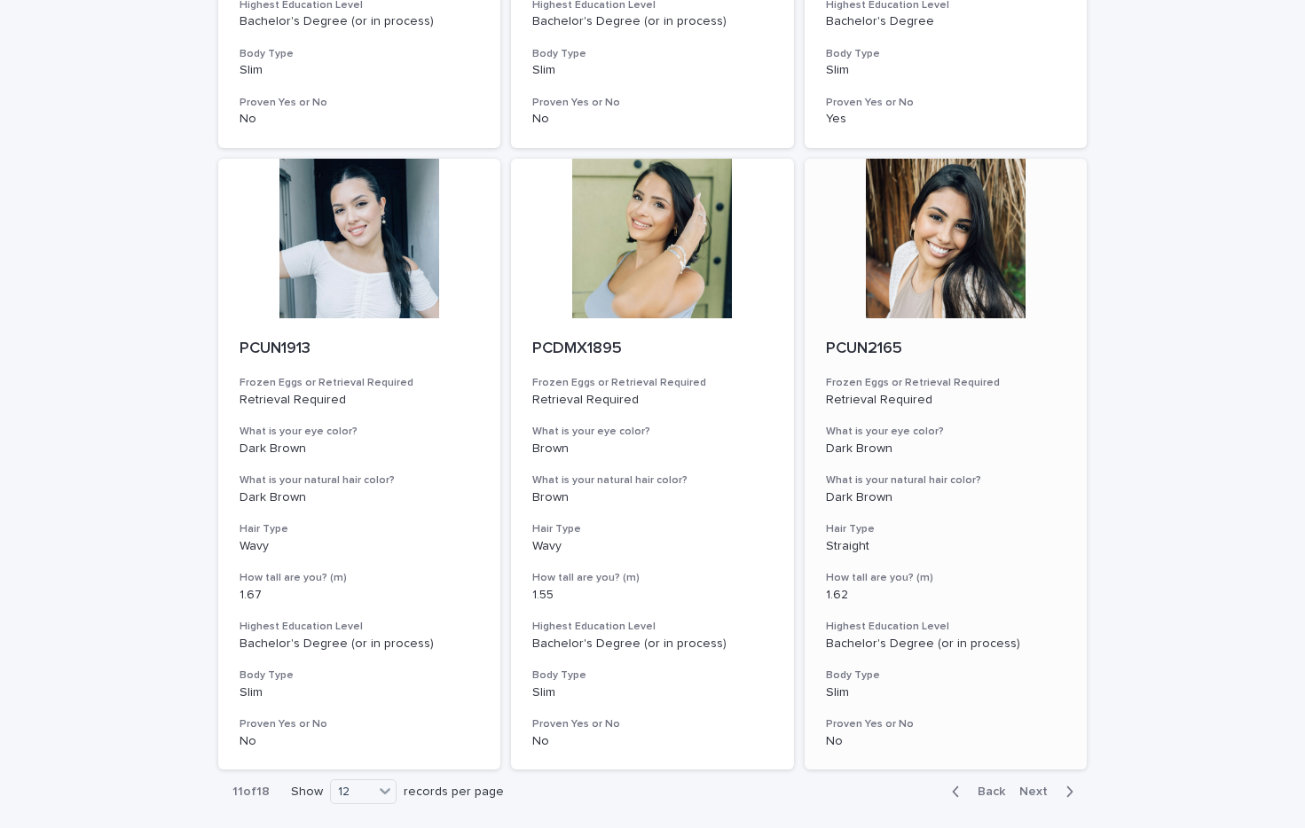
scroll to position [1900, 0]
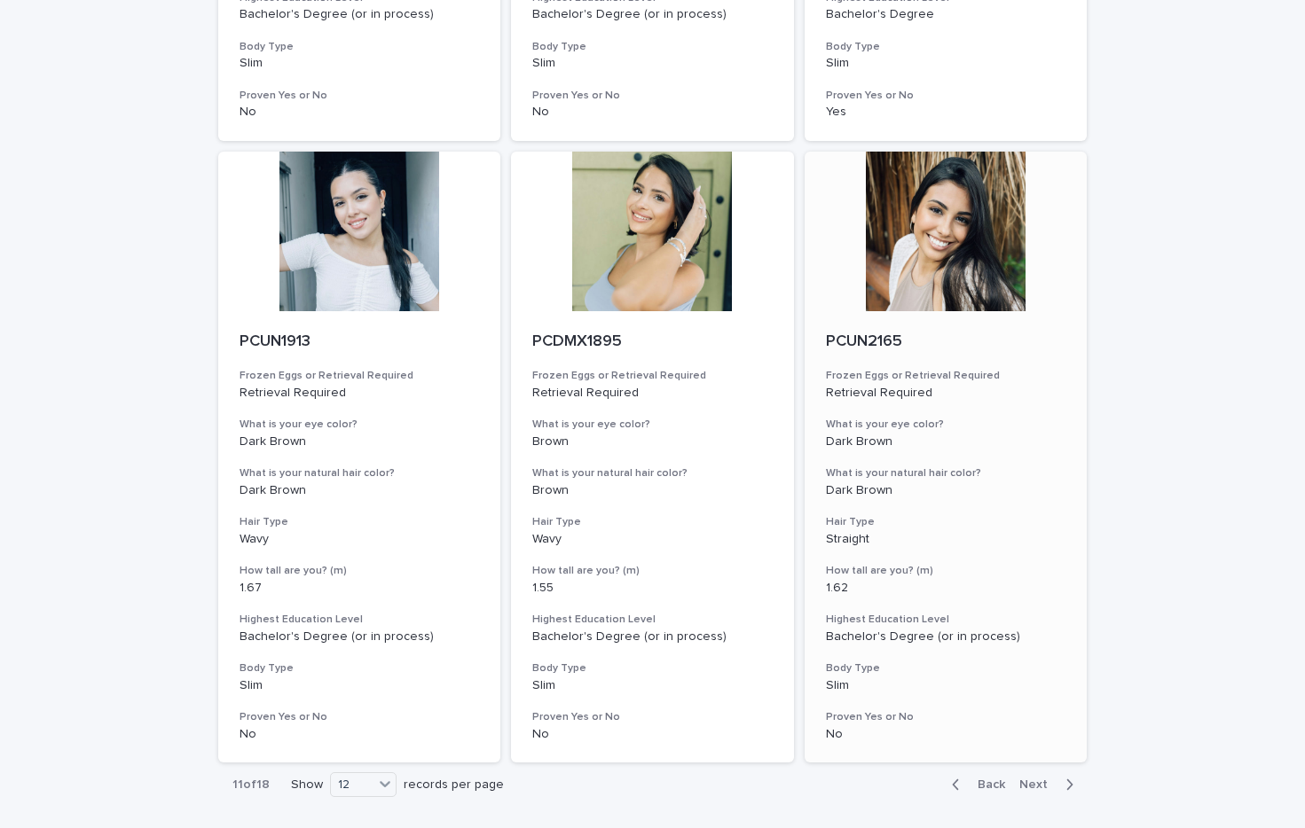
click at [957, 258] on div at bounding box center [946, 232] width 283 height 160
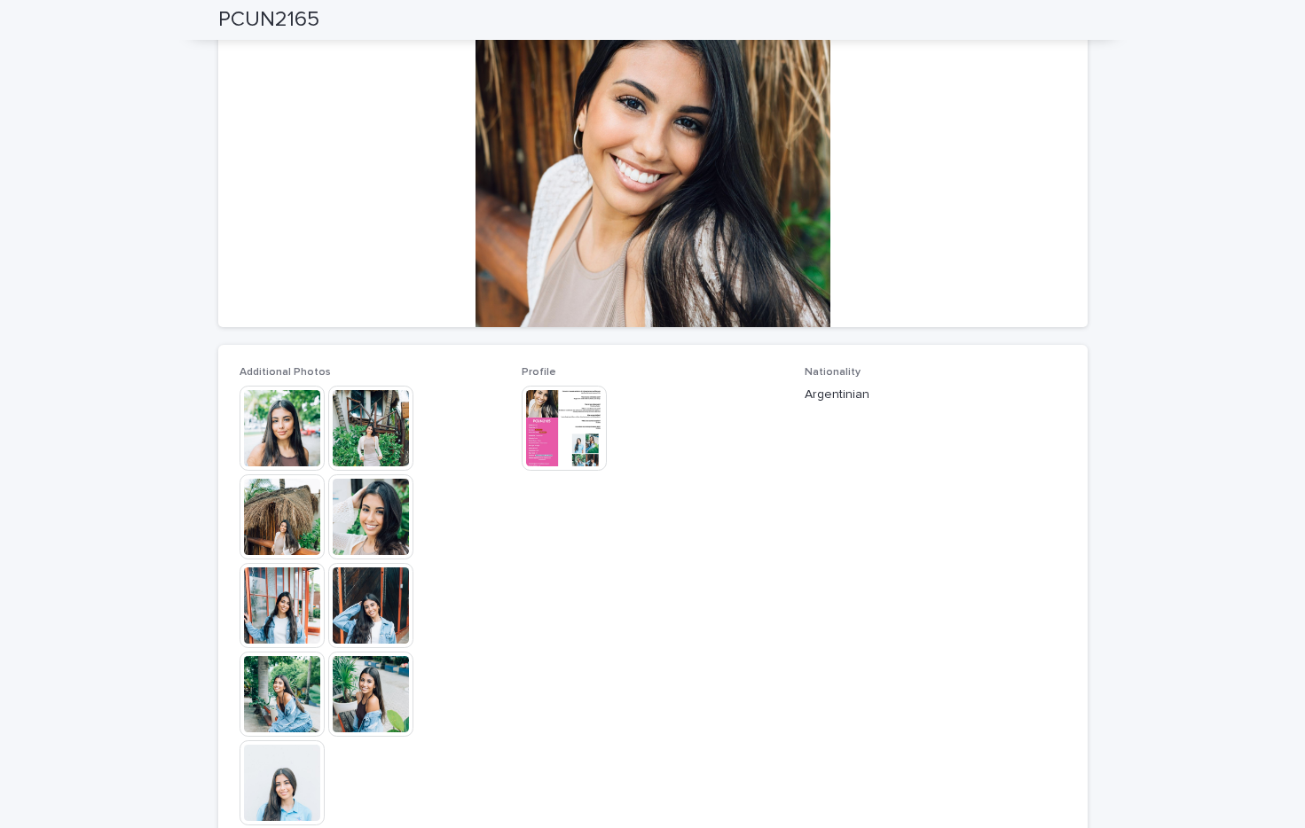
scroll to position [198, 0]
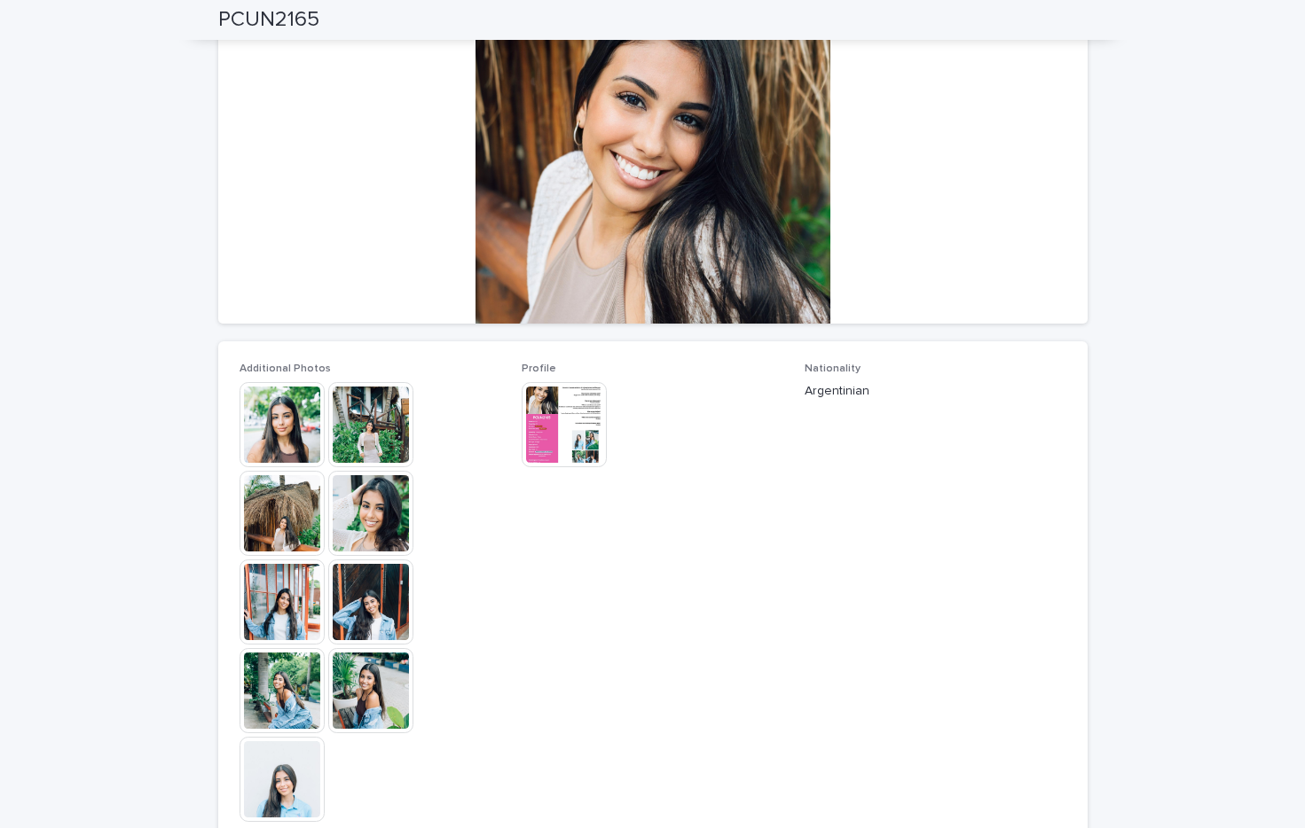
click at [279, 428] on img at bounding box center [281, 424] width 85 height 85
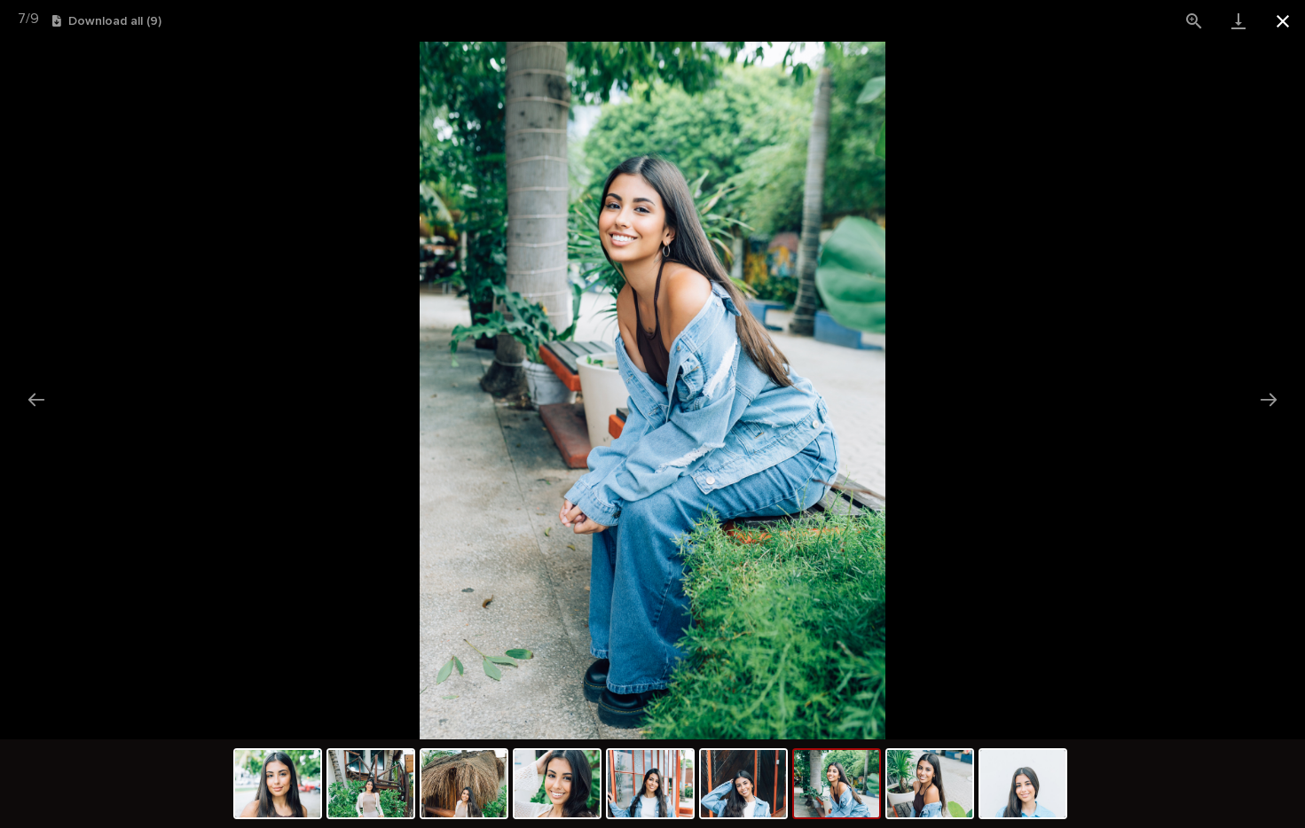
click at [1287, 20] on button "Close gallery" at bounding box center [1282, 21] width 44 height 42
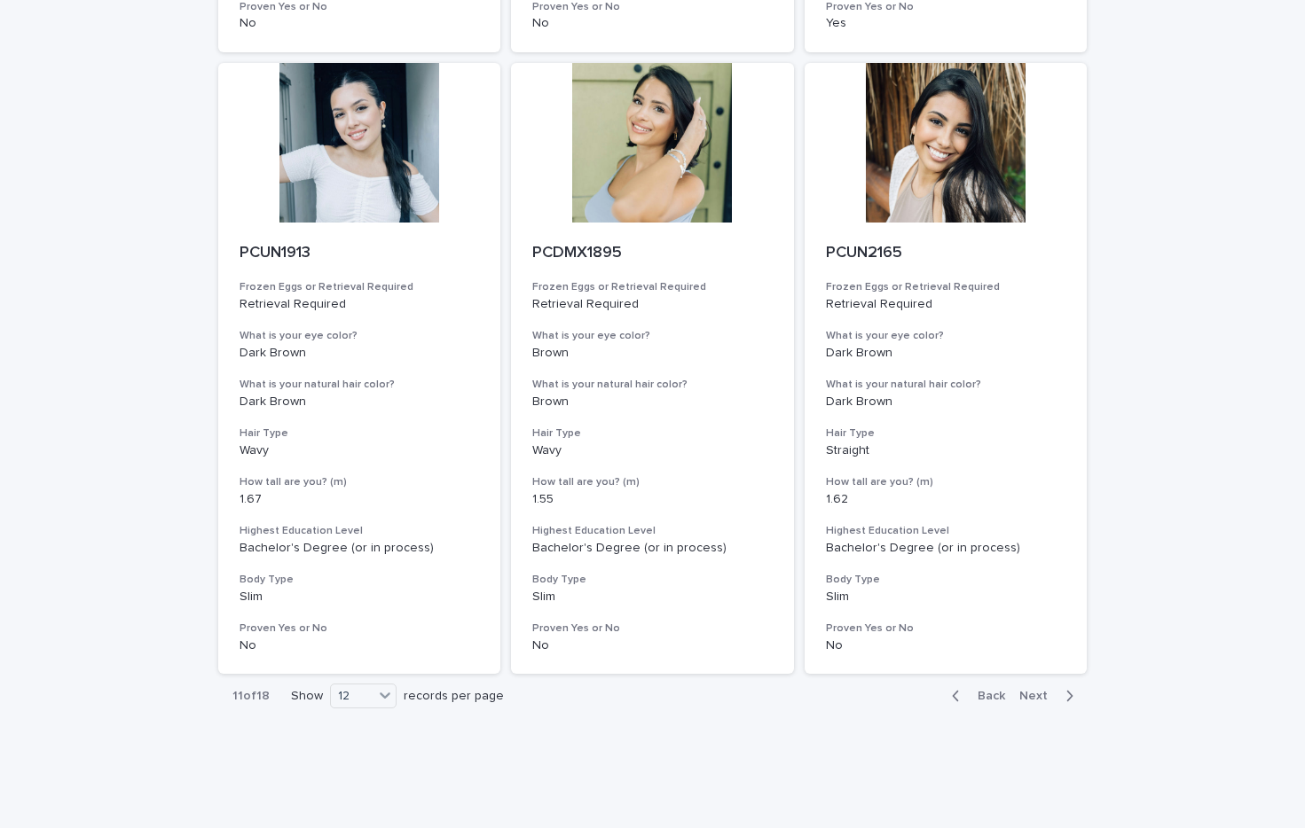
scroll to position [1988, 0]
click at [993, 691] on span "Back" at bounding box center [986, 697] width 38 height 12
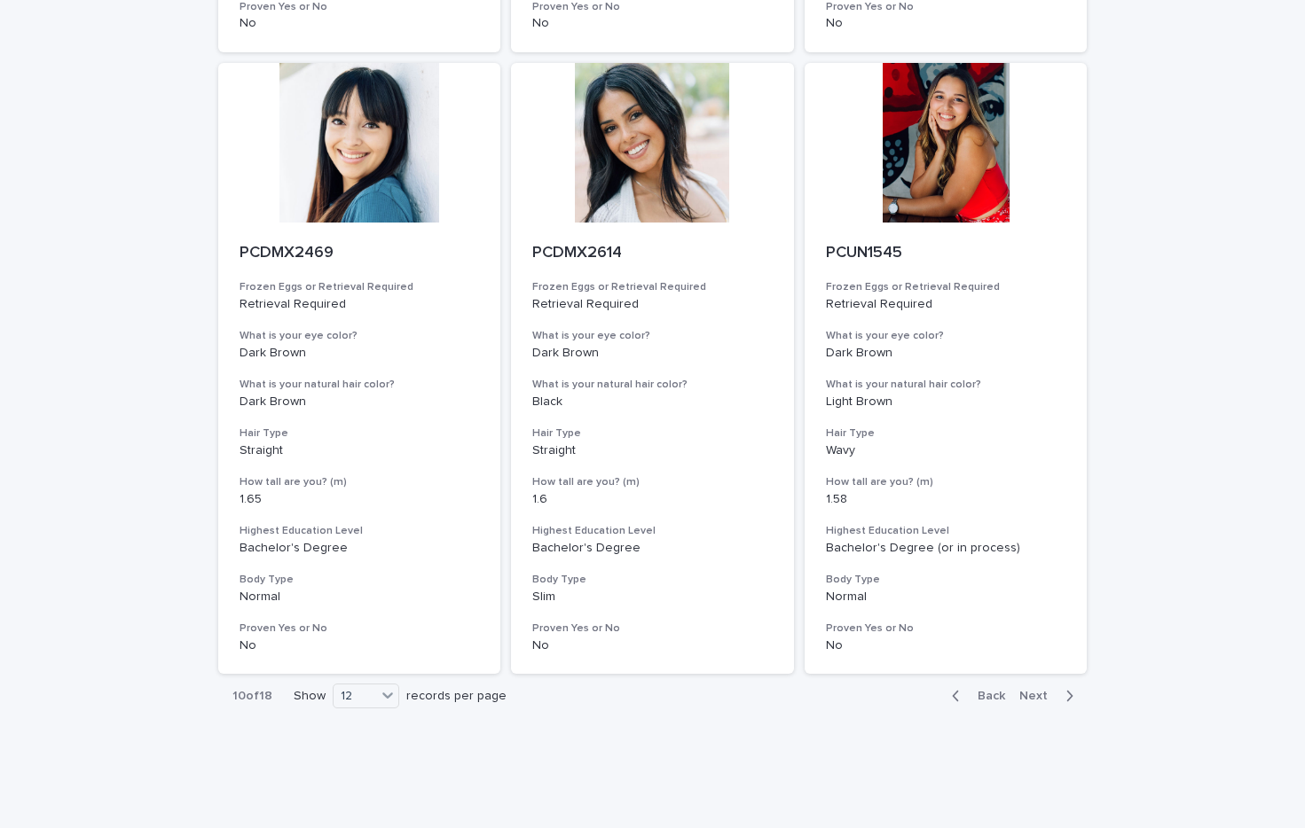
scroll to position [1988, 0]
click at [997, 691] on span "Back" at bounding box center [986, 697] width 38 height 12
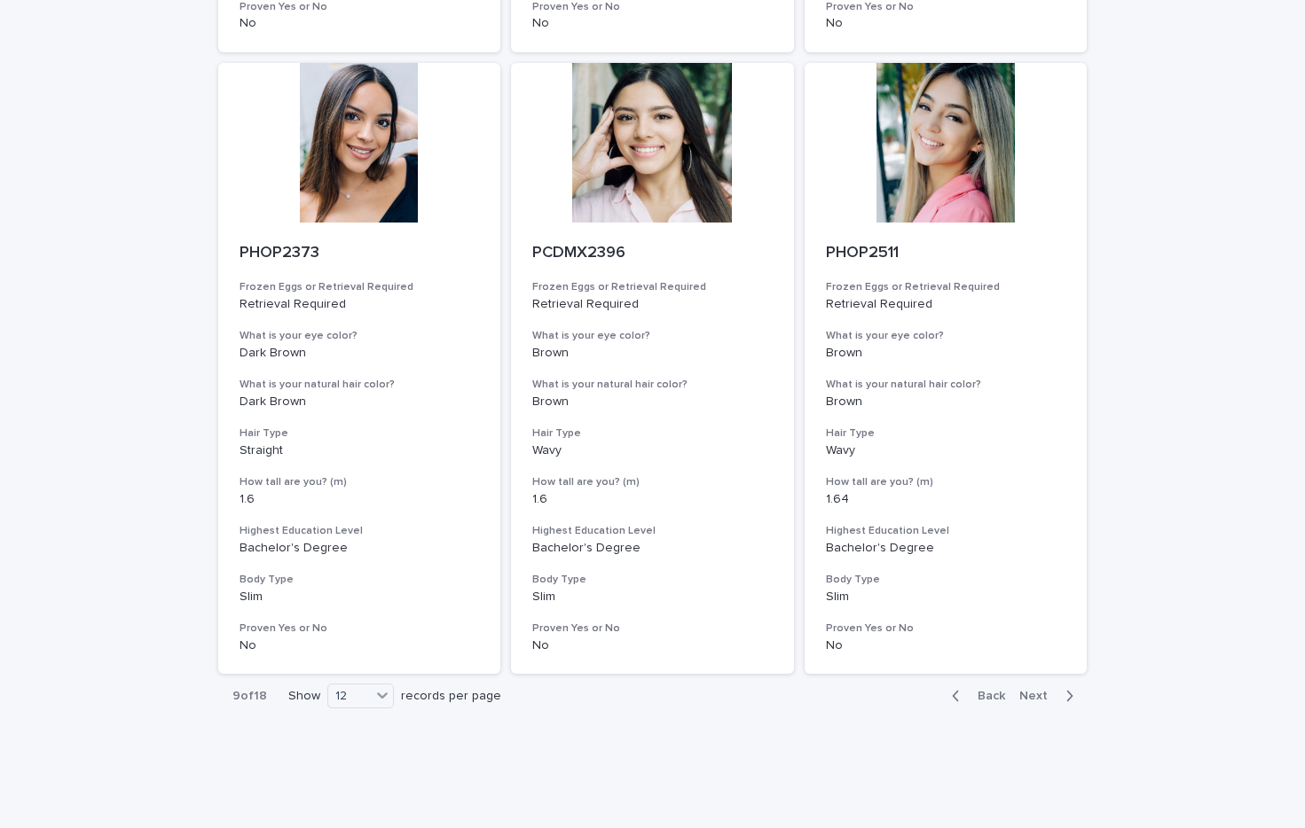
scroll to position [1988, 0]
click at [989, 689] on button "Back" at bounding box center [975, 697] width 75 height 16
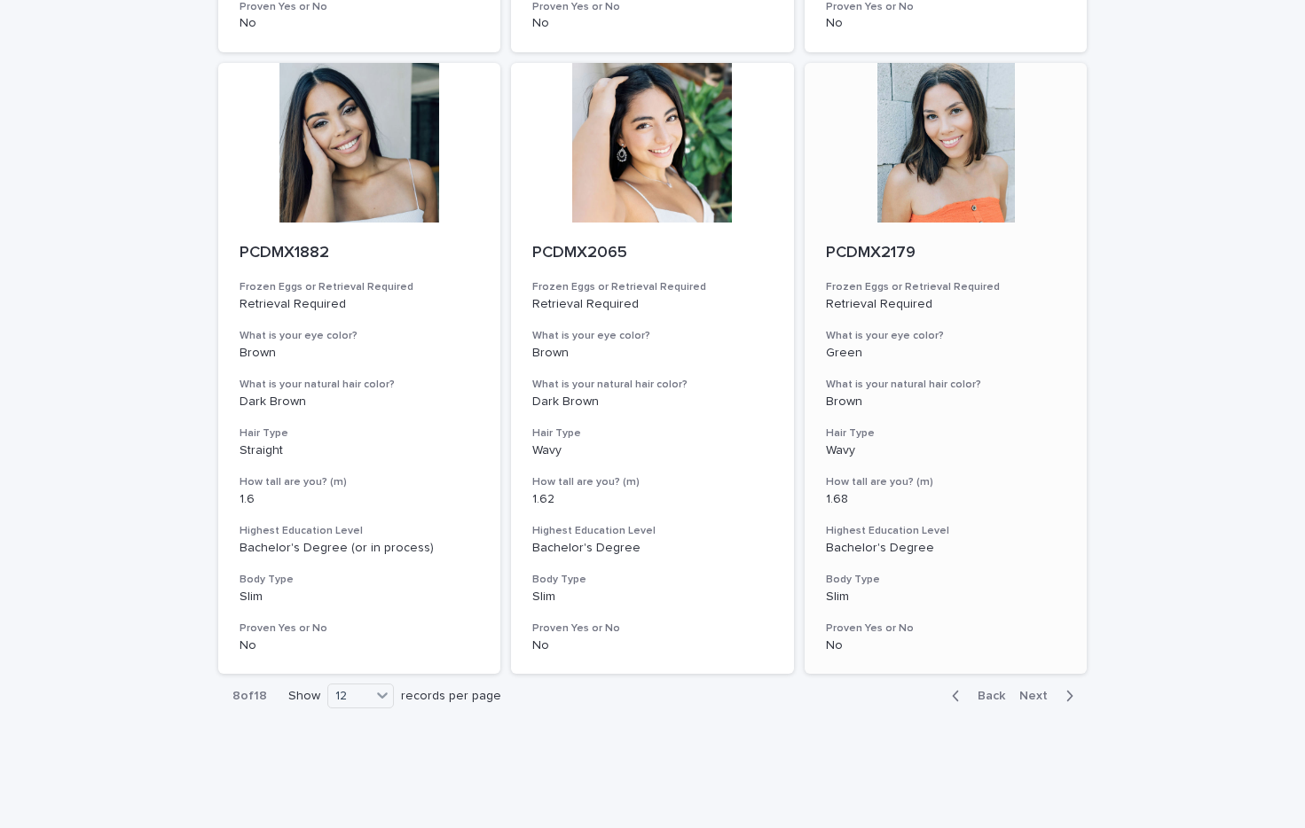
scroll to position [1988, 0]
click at [990, 691] on span "Back" at bounding box center [986, 697] width 38 height 12
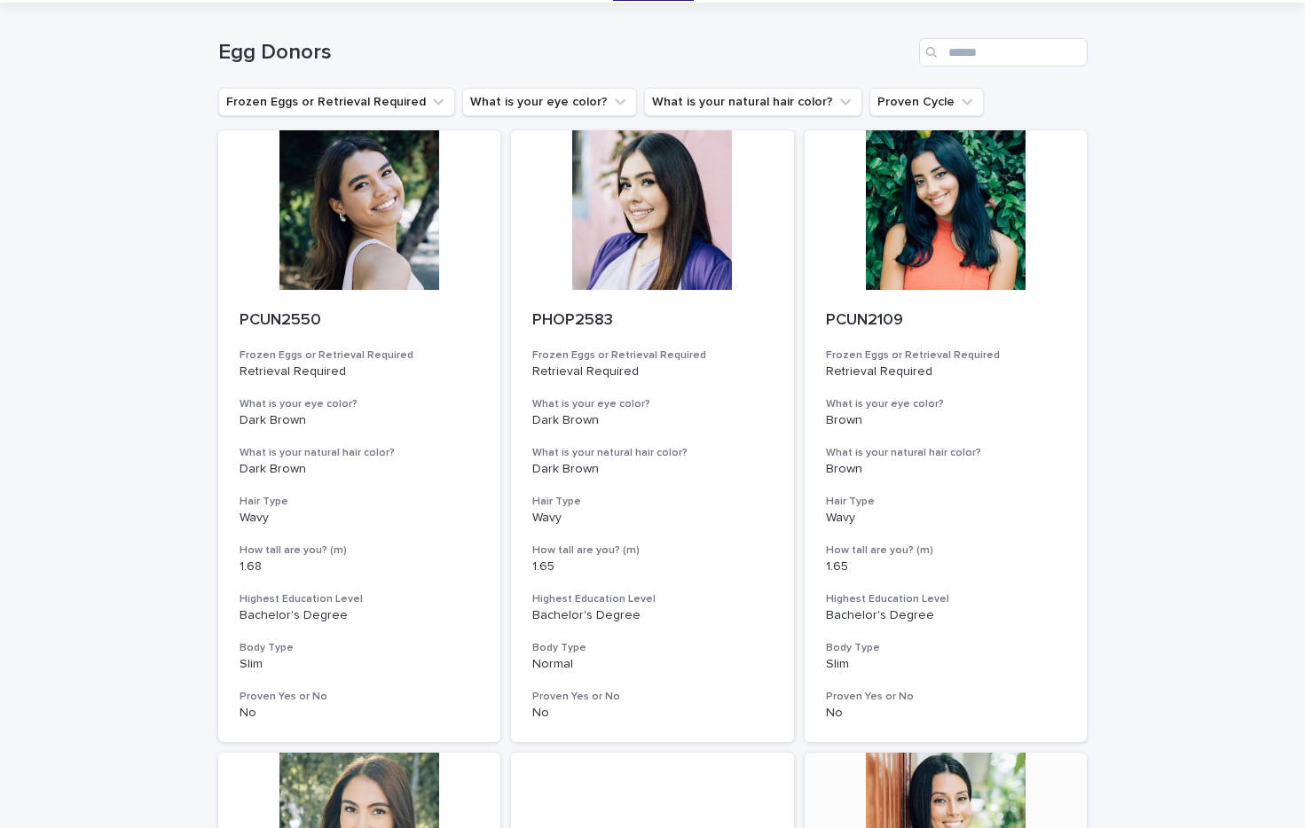
scroll to position [47, 0]
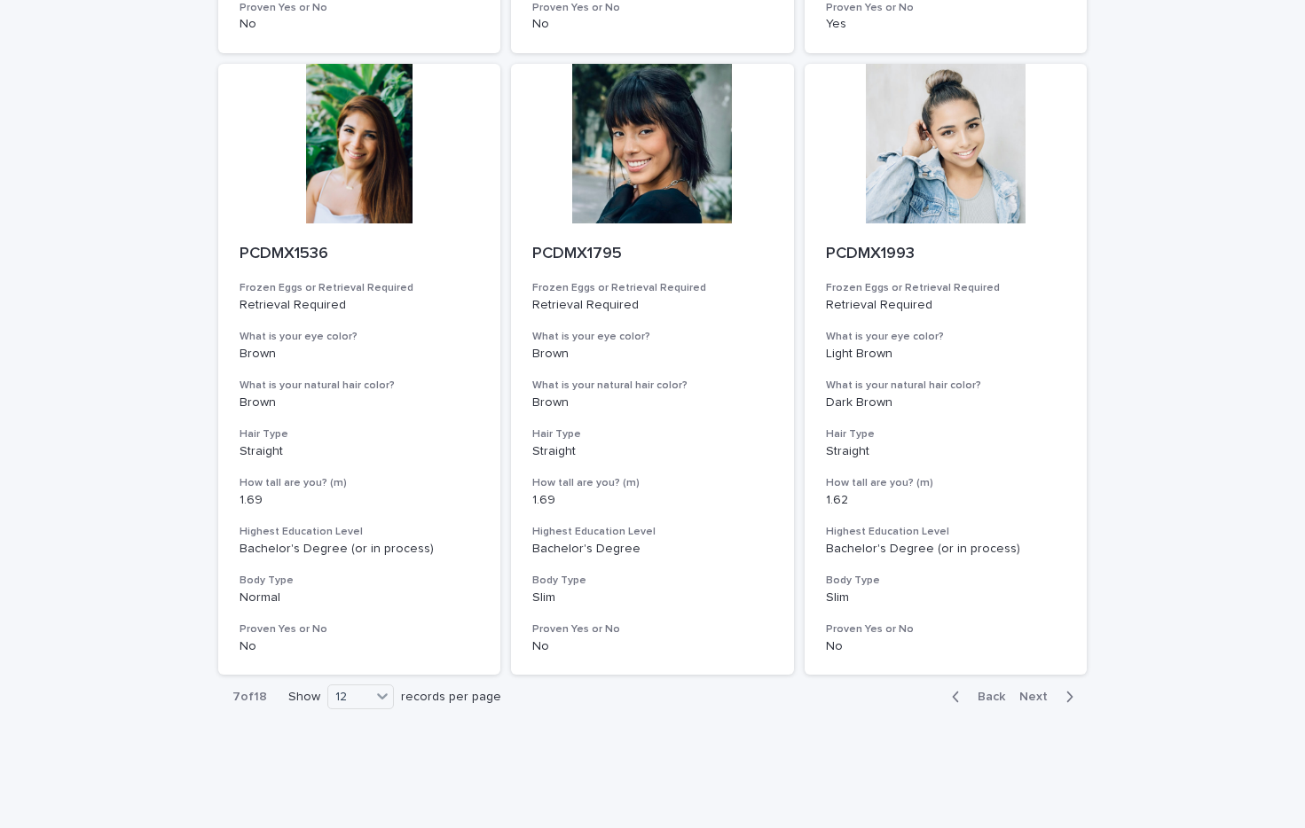
click at [991, 691] on span "Back" at bounding box center [986, 697] width 38 height 12
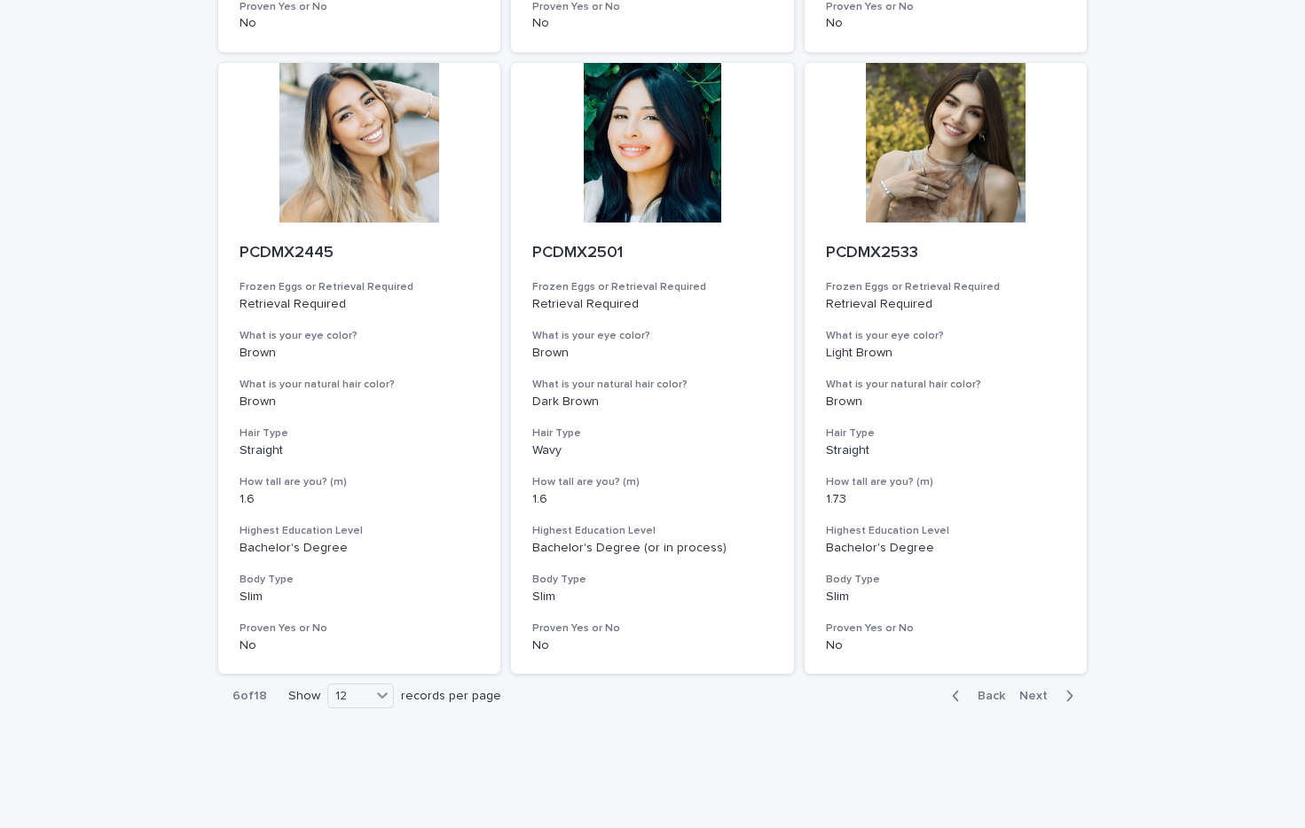
scroll to position [1988, 0]
click at [987, 691] on span "Back" at bounding box center [986, 697] width 38 height 12
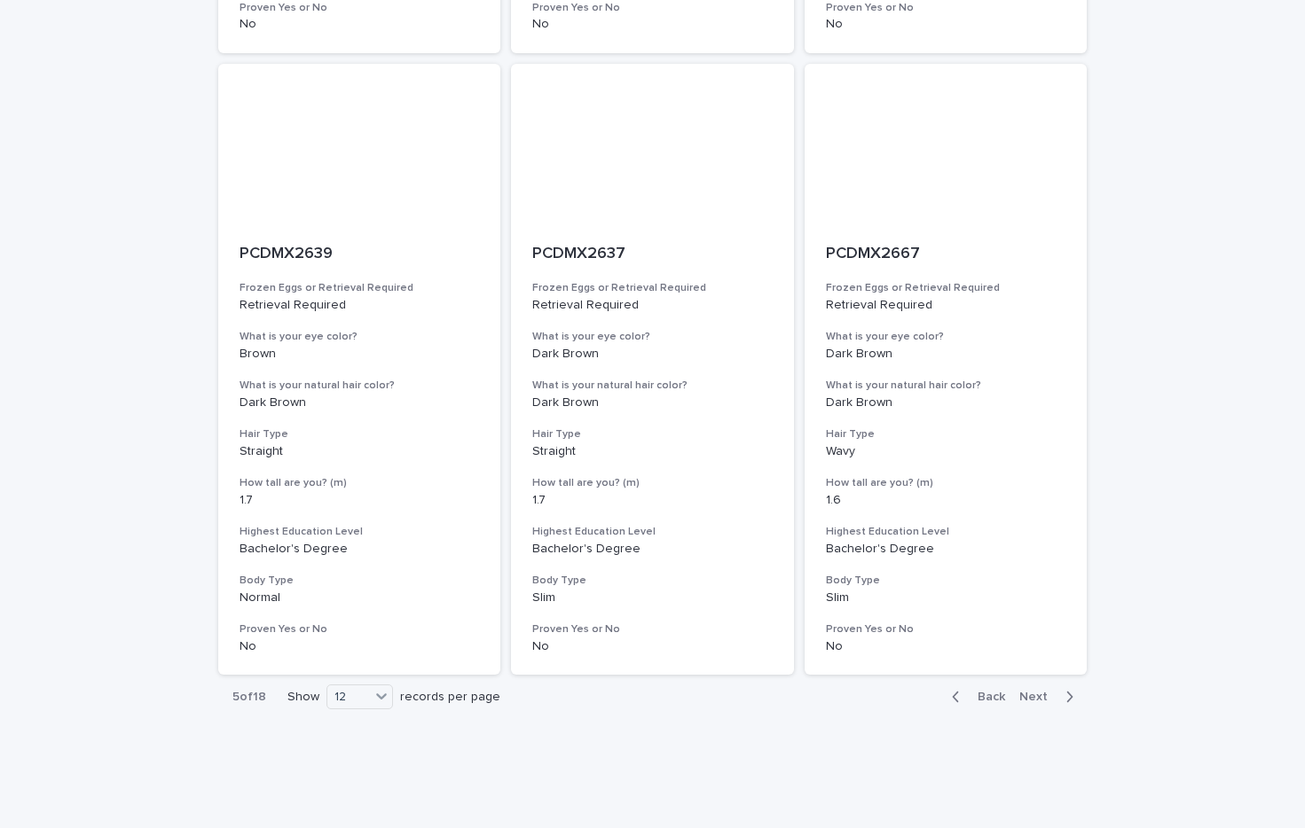
scroll to position [1988, 0]
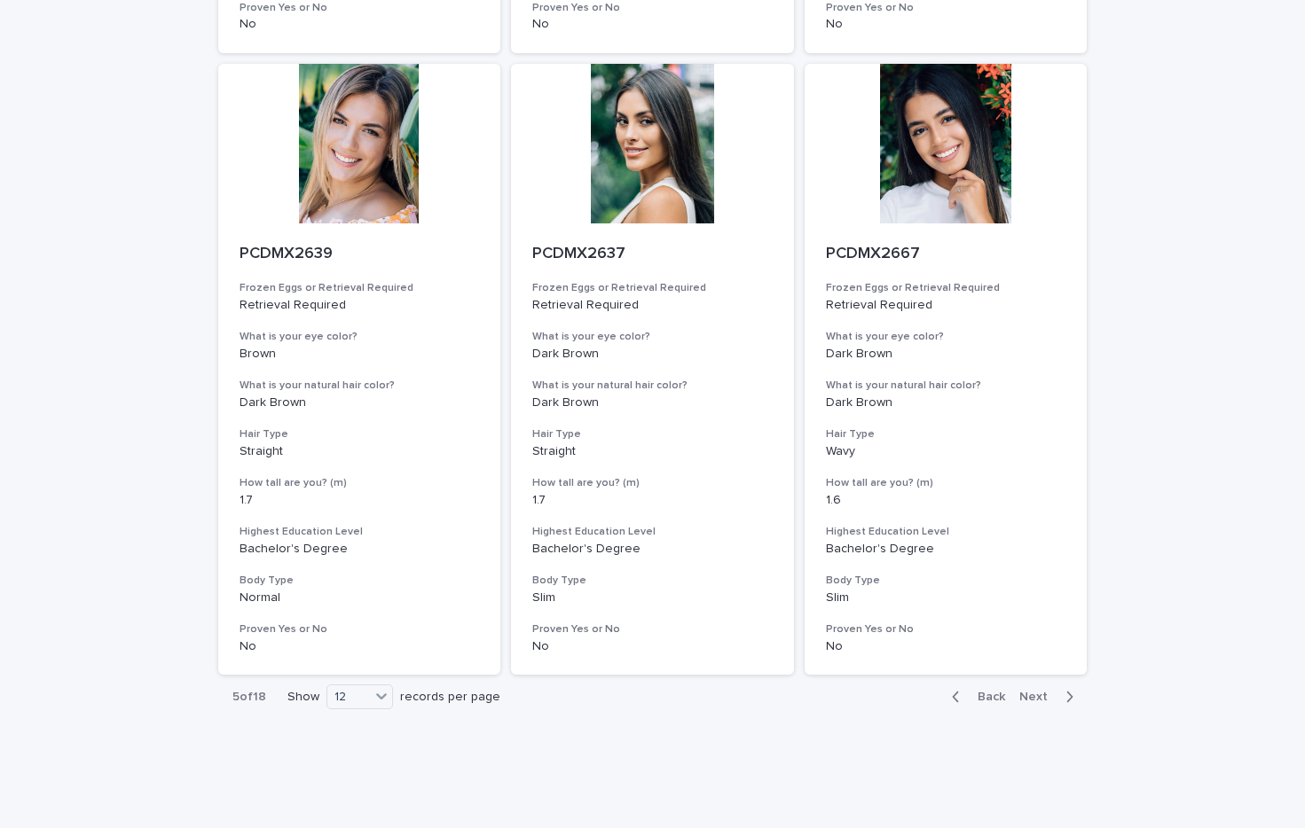
click at [982, 691] on span "Back" at bounding box center [986, 697] width 38 height 12
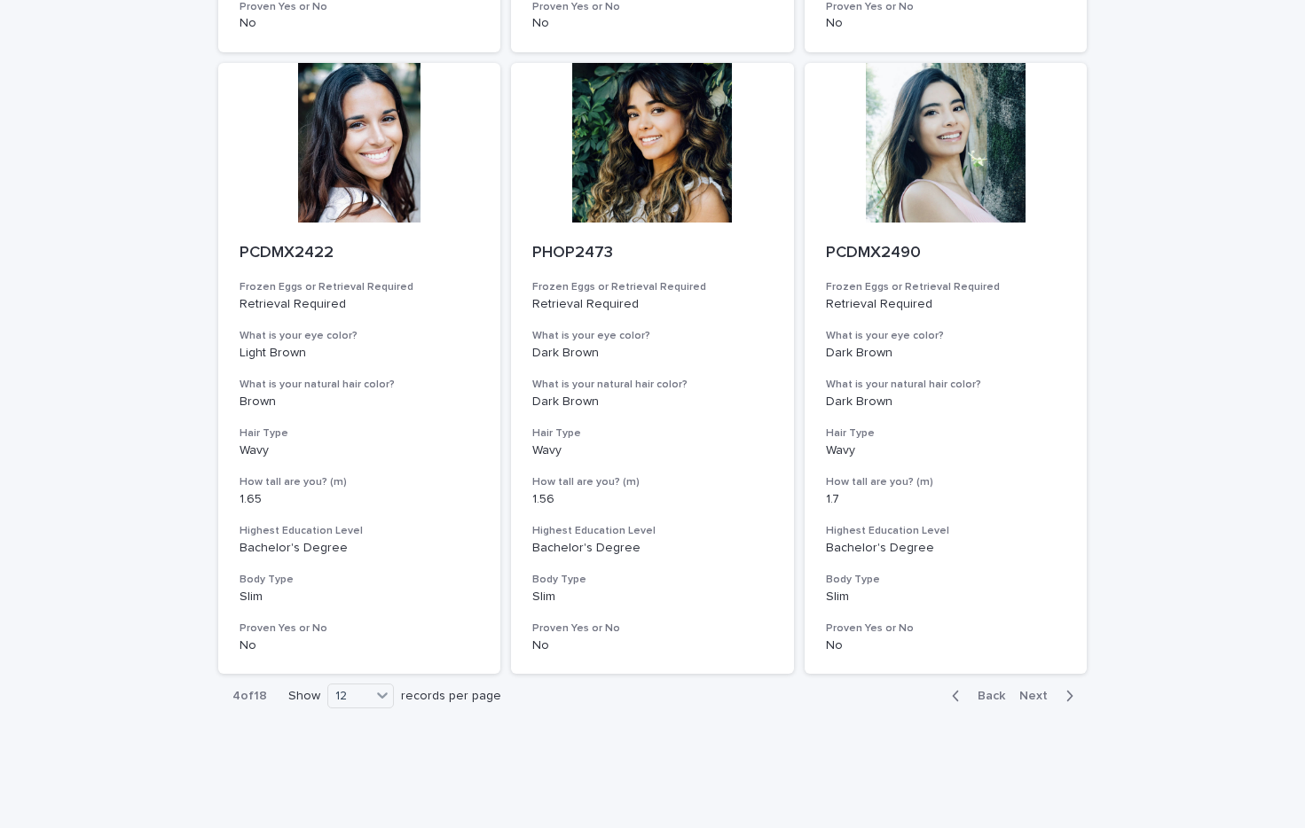
scroll to position [1988, 0]
click at [1001, 691] on span "Back" at bounding box center [986, 697] width 38 height 12
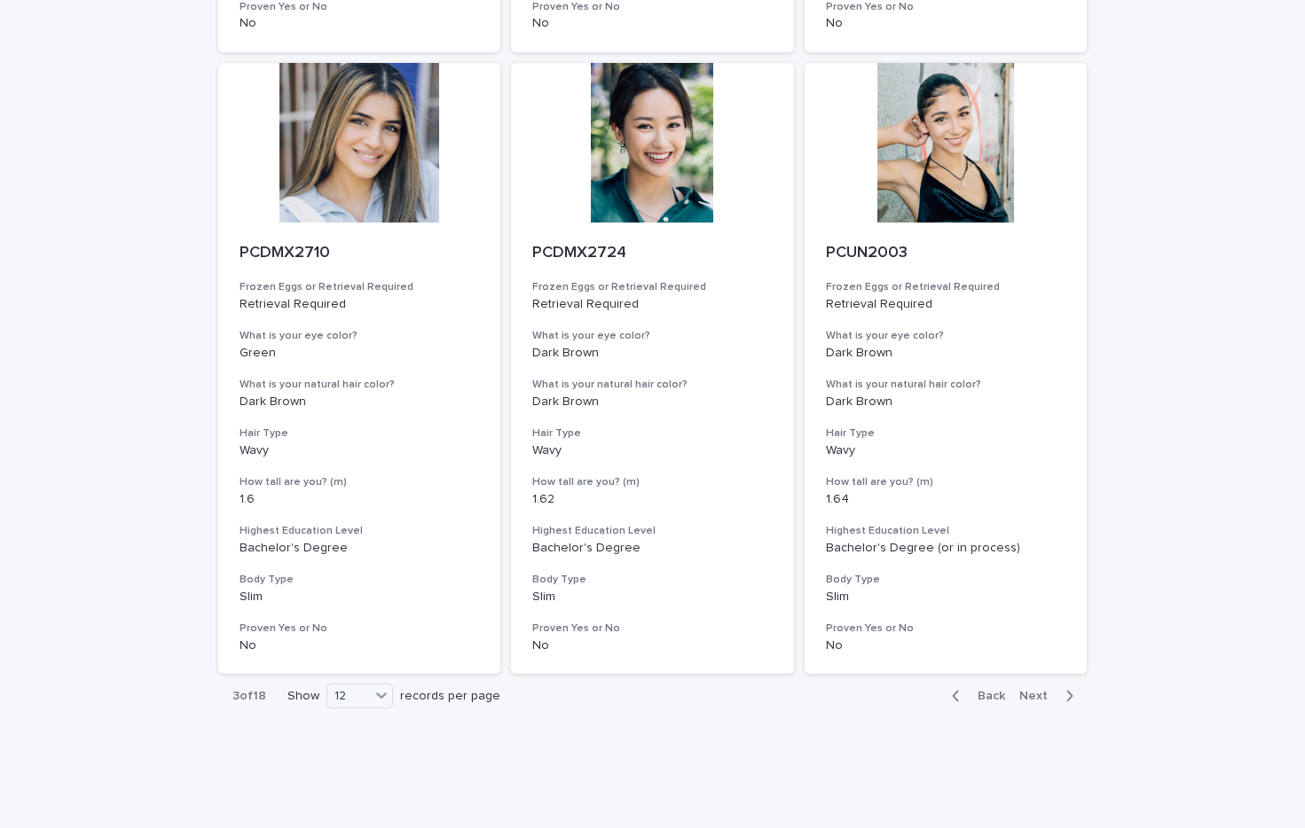
scroll to position [1988, 0]
click at [981, 691] on span "Back" at bounding box center [986, 697] width 38 height 12
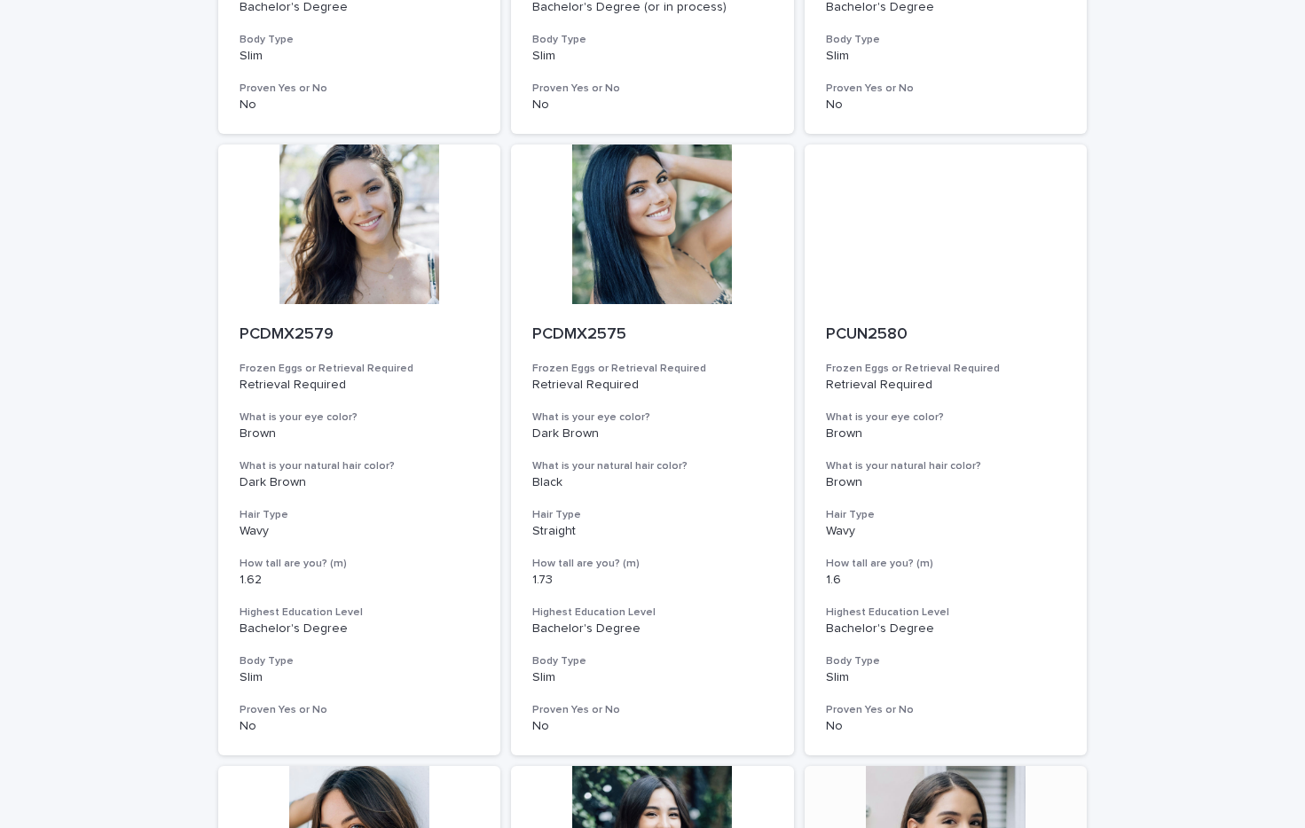
scroll to position [656, 0]
